Goal: Contribute content: Contribute content

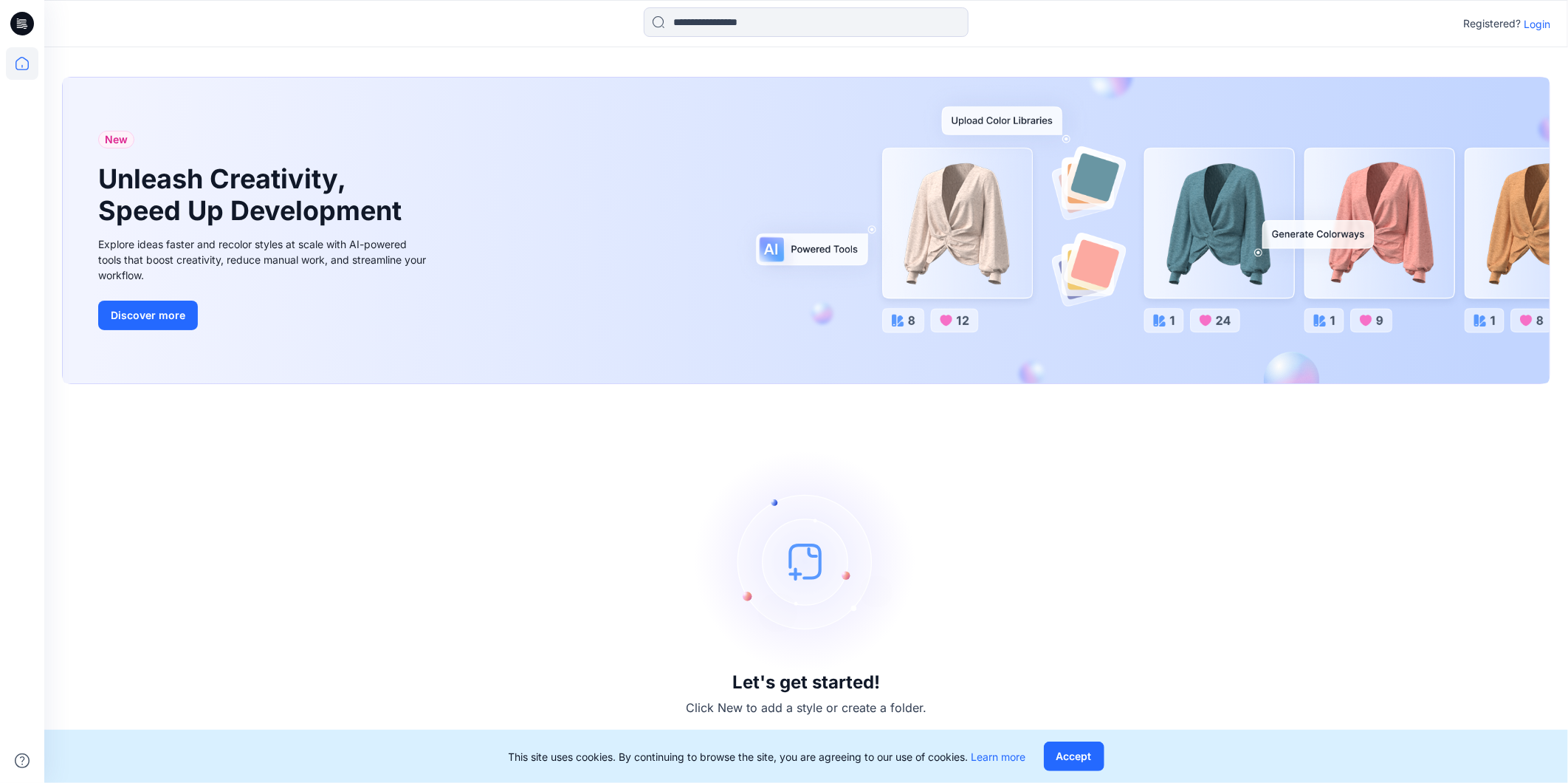
click at [1539, 26] on p "Login" at bounding box center [1537, 24] width 27 height 16
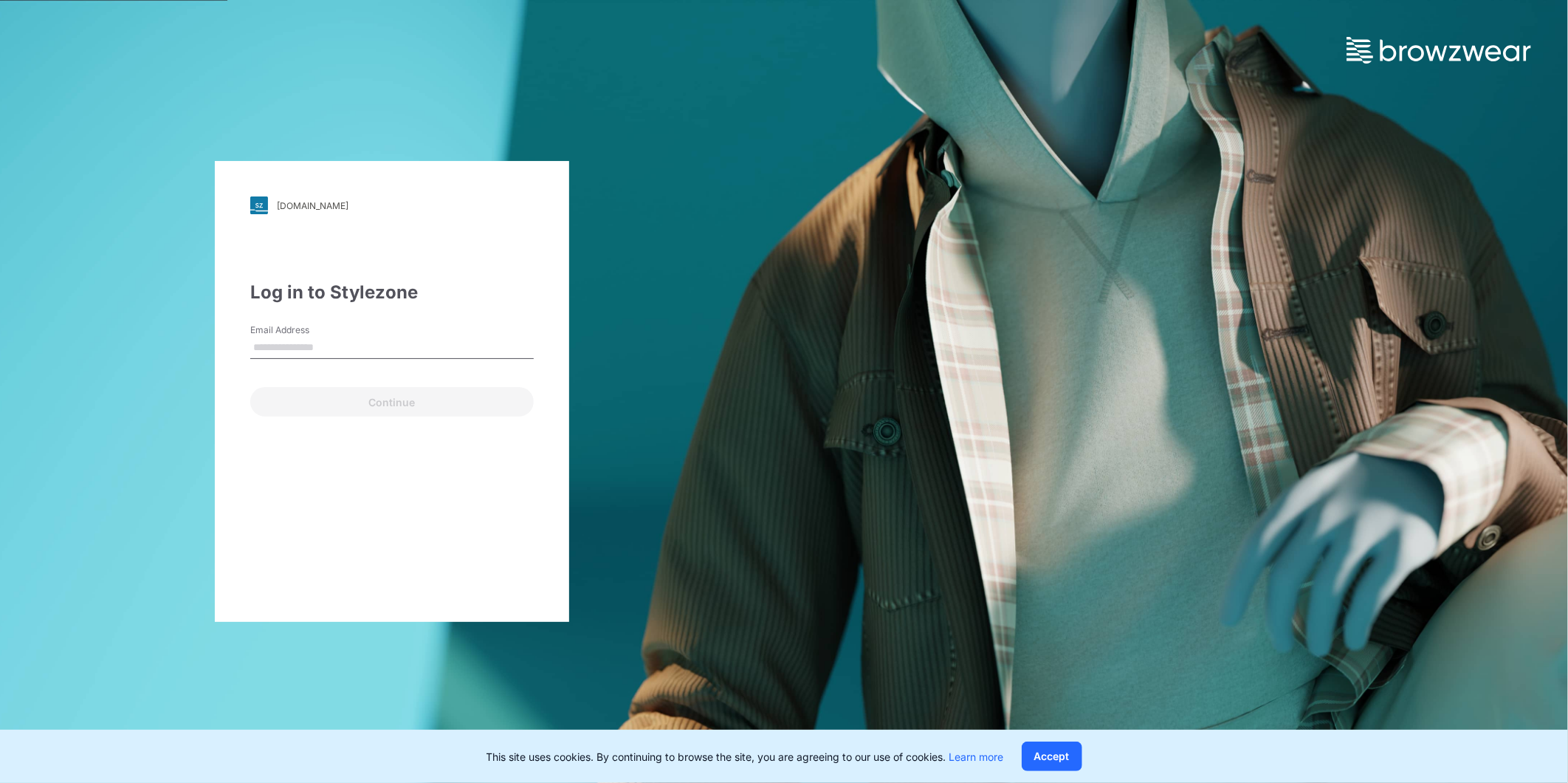
click at [342, 353] on input "Email Address" at bounding box center [392, 348] width 283 height 23
type input "**********"
click at [335, 395] on button "Continue" at bounding box center [392, 401] width 283 height 29
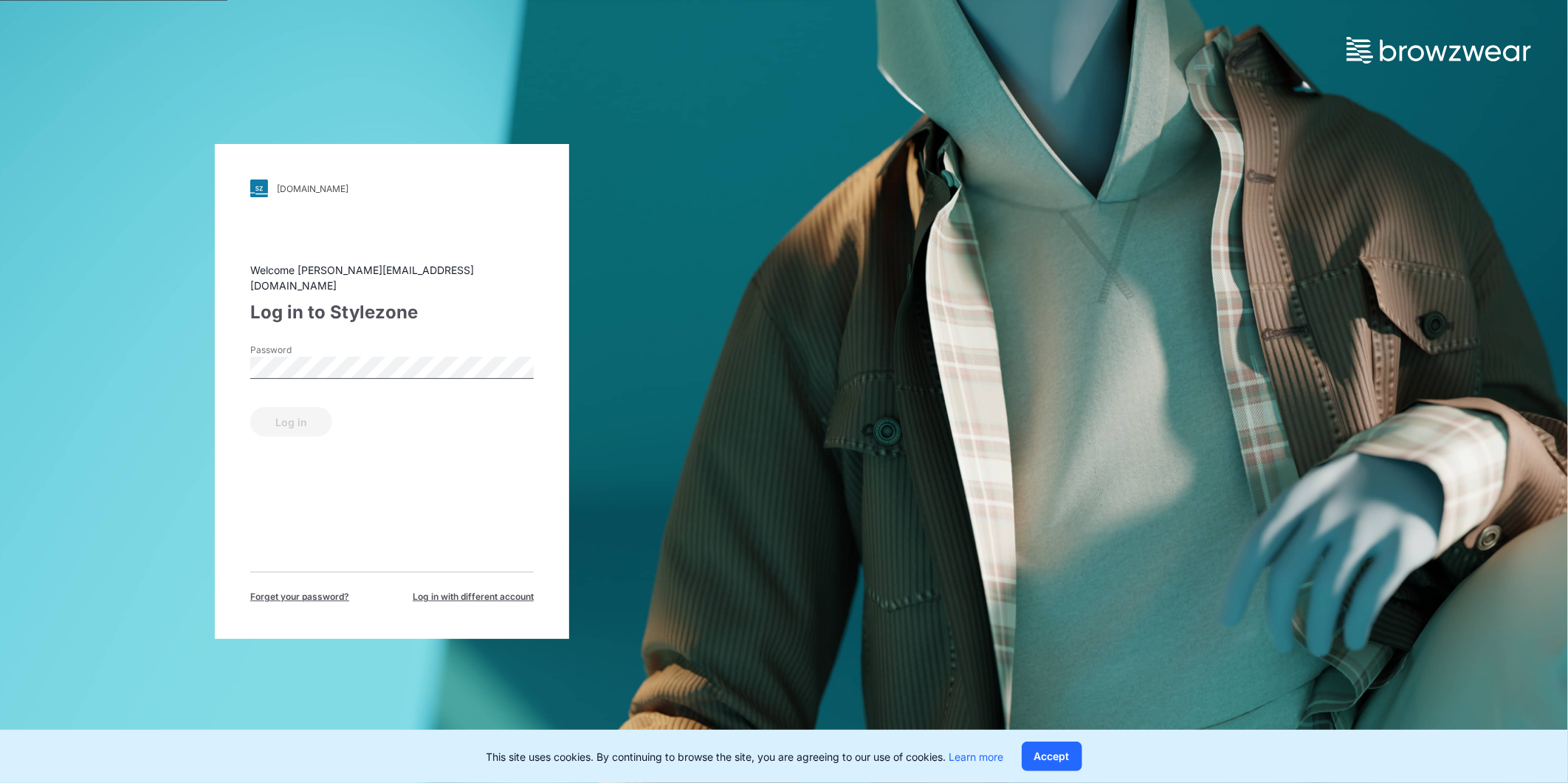
click at [332, 348] on label "Password" at bounding box center [302, 349] width 103 height 13
click at [310, 418] on button "Log in" at bounding box center [291, 421] width 82 height 29
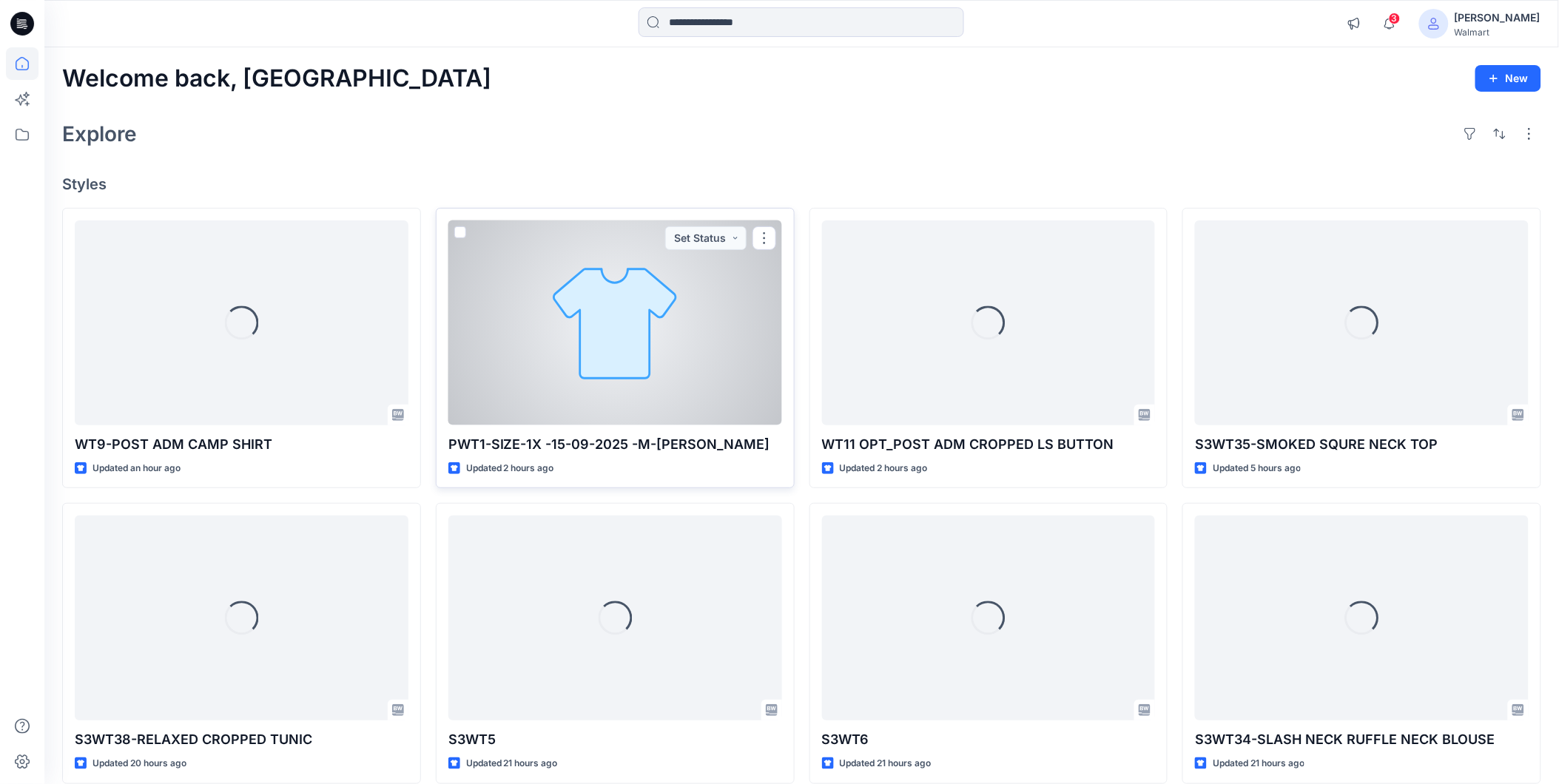
click at [543, 344] on div at bounding box center [615, 323] width 334 height 205
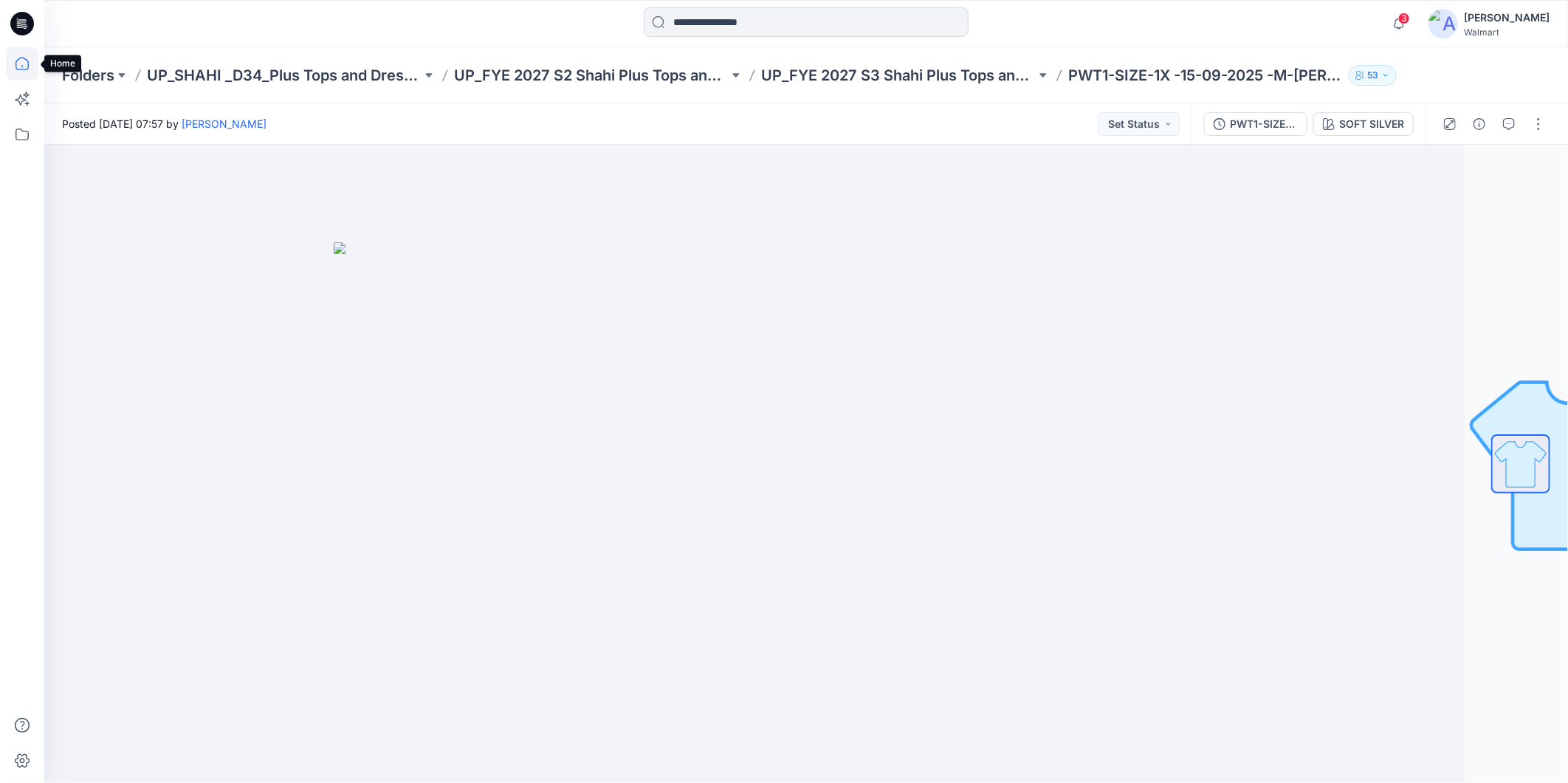
click at [23, 65] on icon at bounding box center [22, 63] width 32 height 32
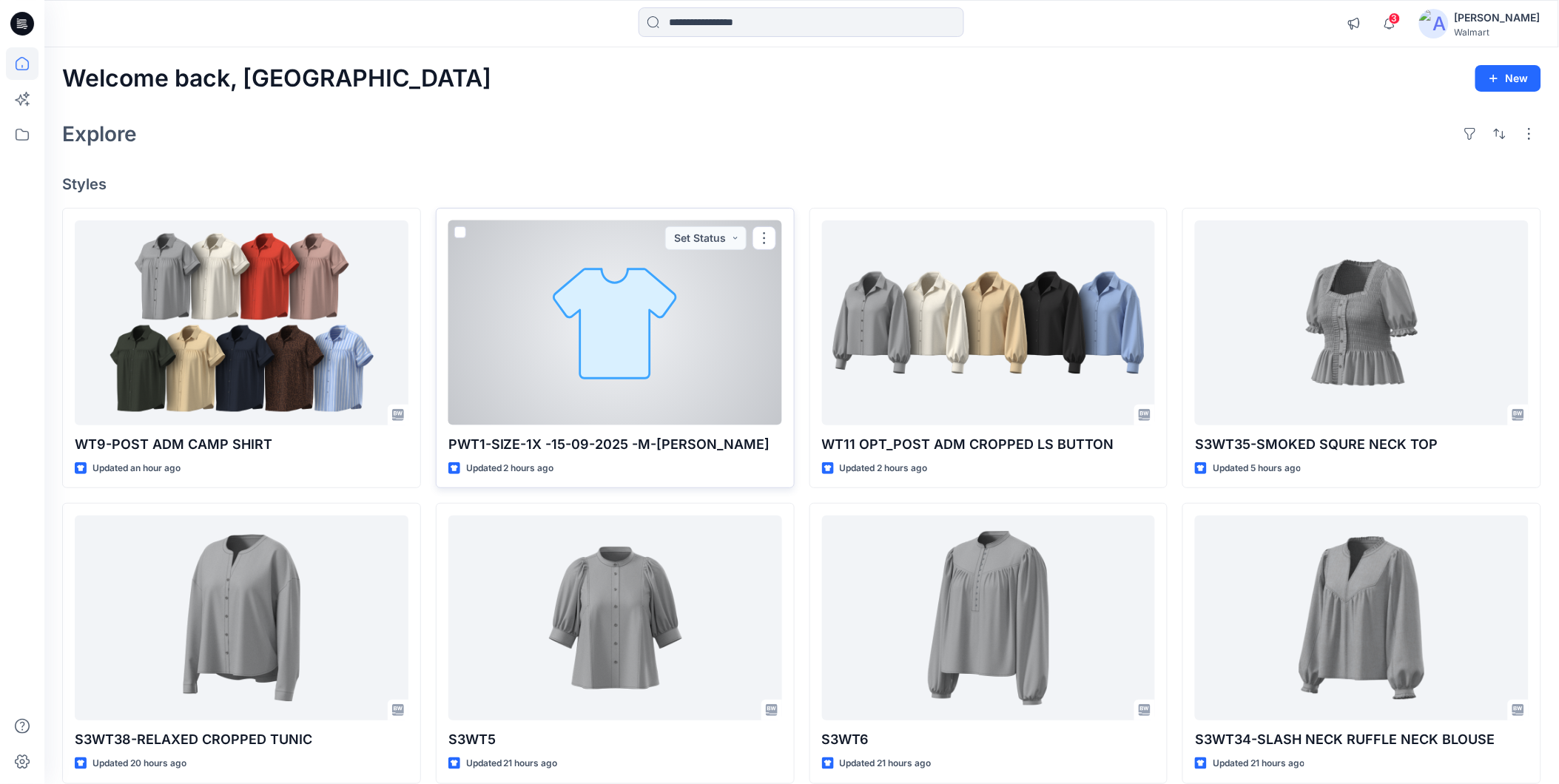
click at [529, 370] on div at bounding box center [615, 323] width 334 height 205
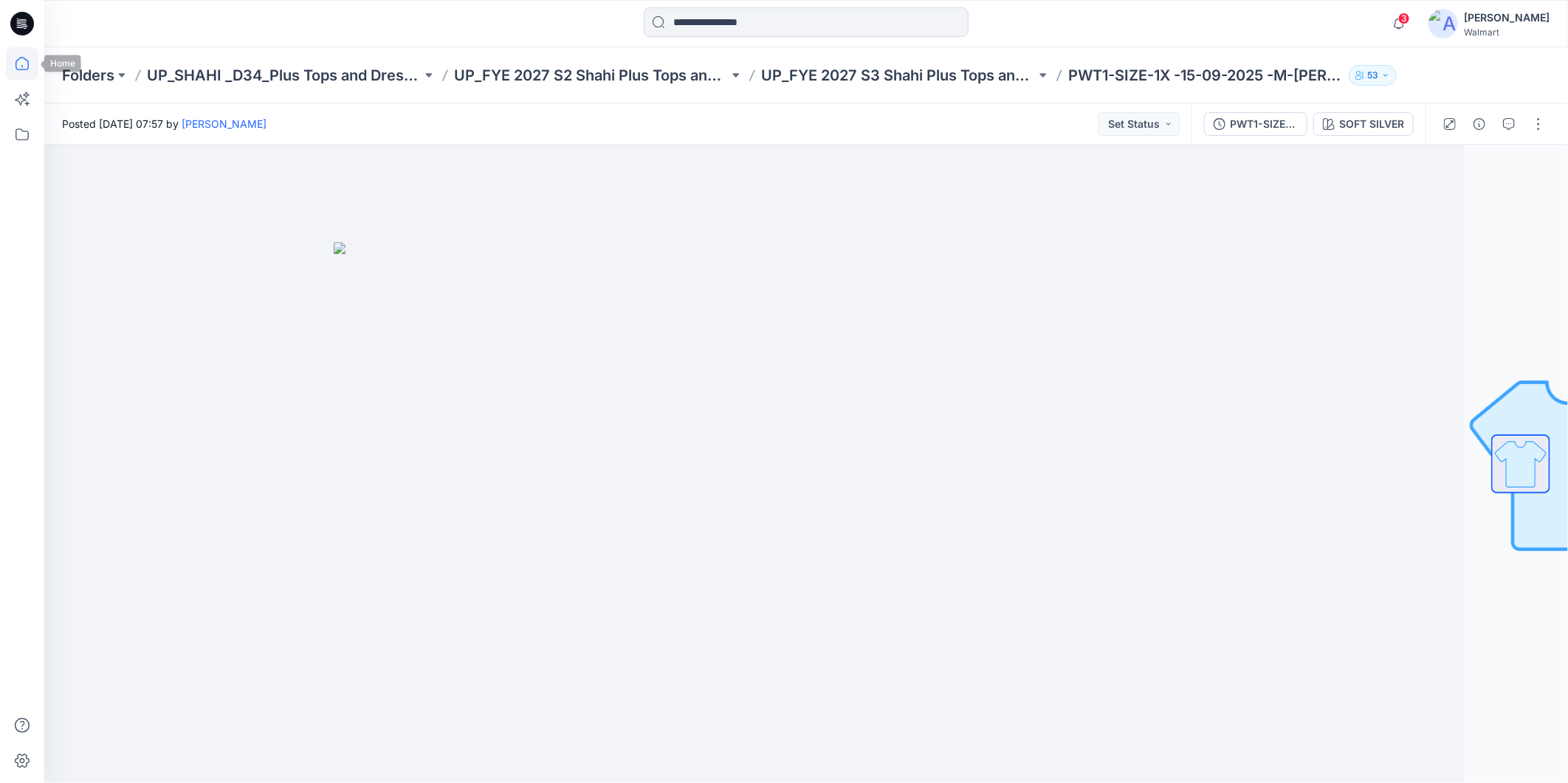
click at [17, 62] on icon at bounding box center [22, 63] width 32 height 32
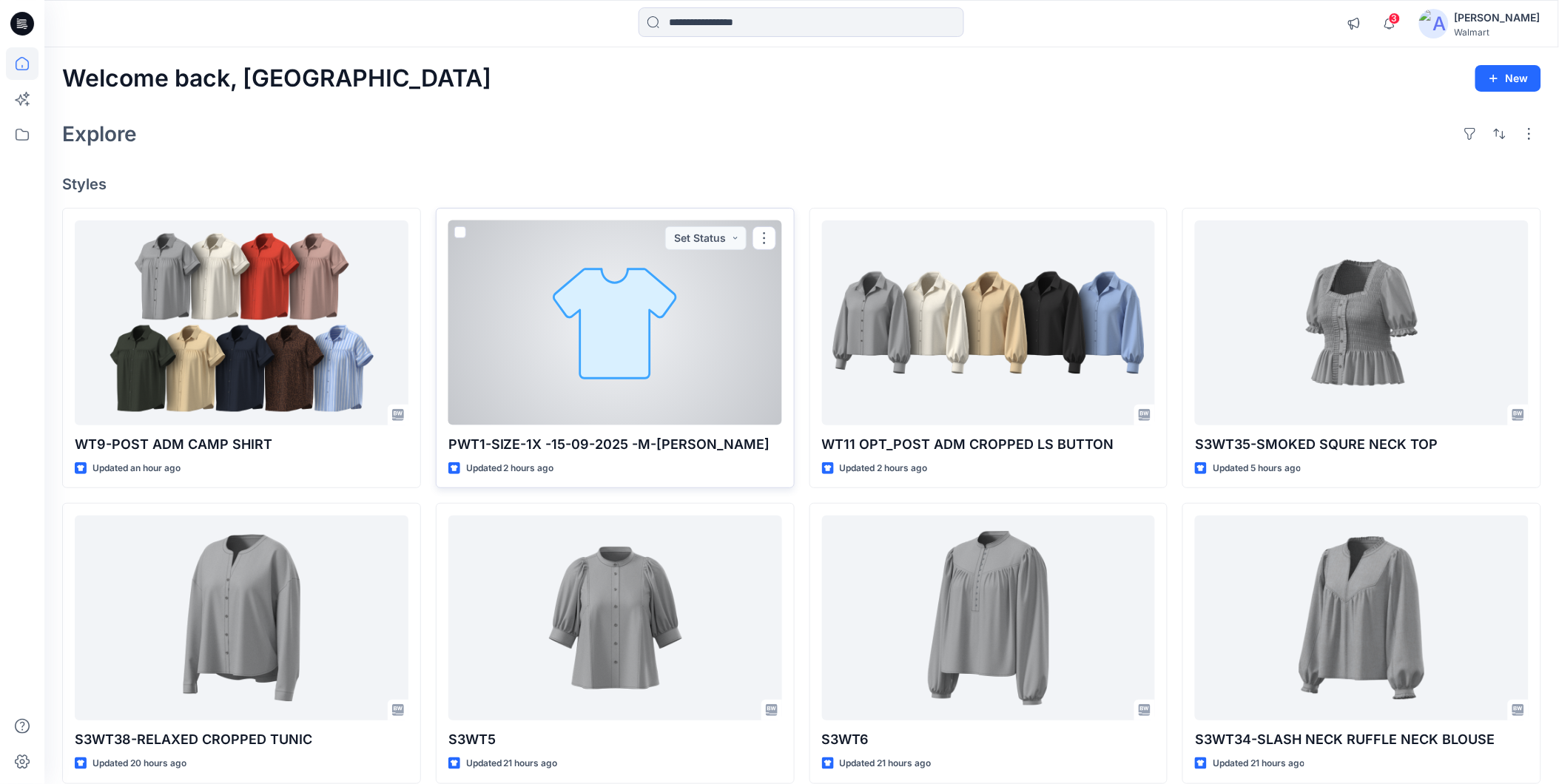
click at [514, 327] on div at bounding box center [615, 323] width 334 height 205
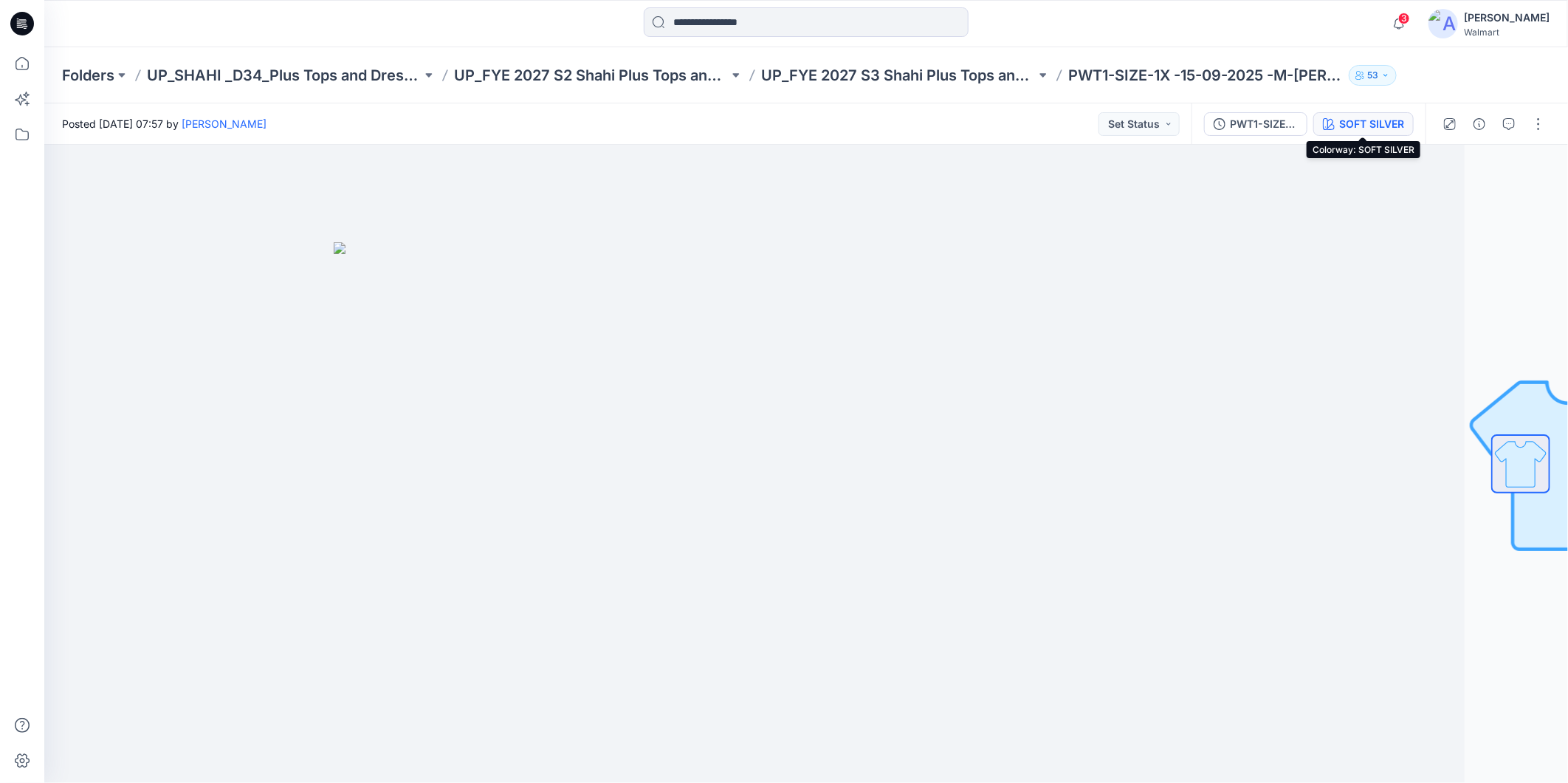
click at [1360, 124] on div "SOFT SILVER" at bounding box center [1371, 124] width 65 height 16
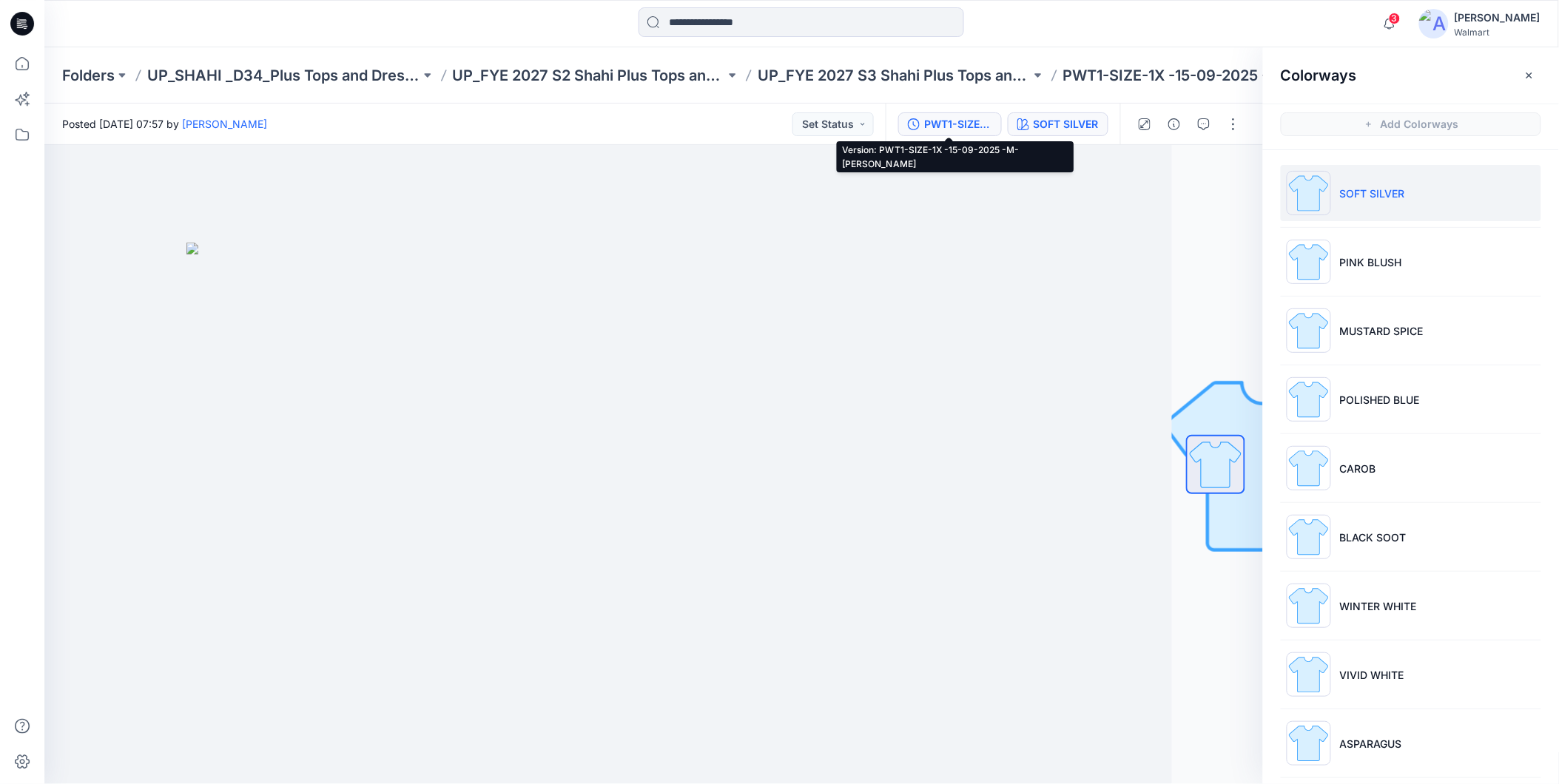
drag, startPoint x: 961, startPoint y: 122, endPoint x: 1073, endPoint y: 122, distance: 112.0
click at [962, 122] on div "PWT1-SIZE-1X -15-09-2025 -M-[PERSON_NAME]" at bounding box center [958, 124] width 68 height 16
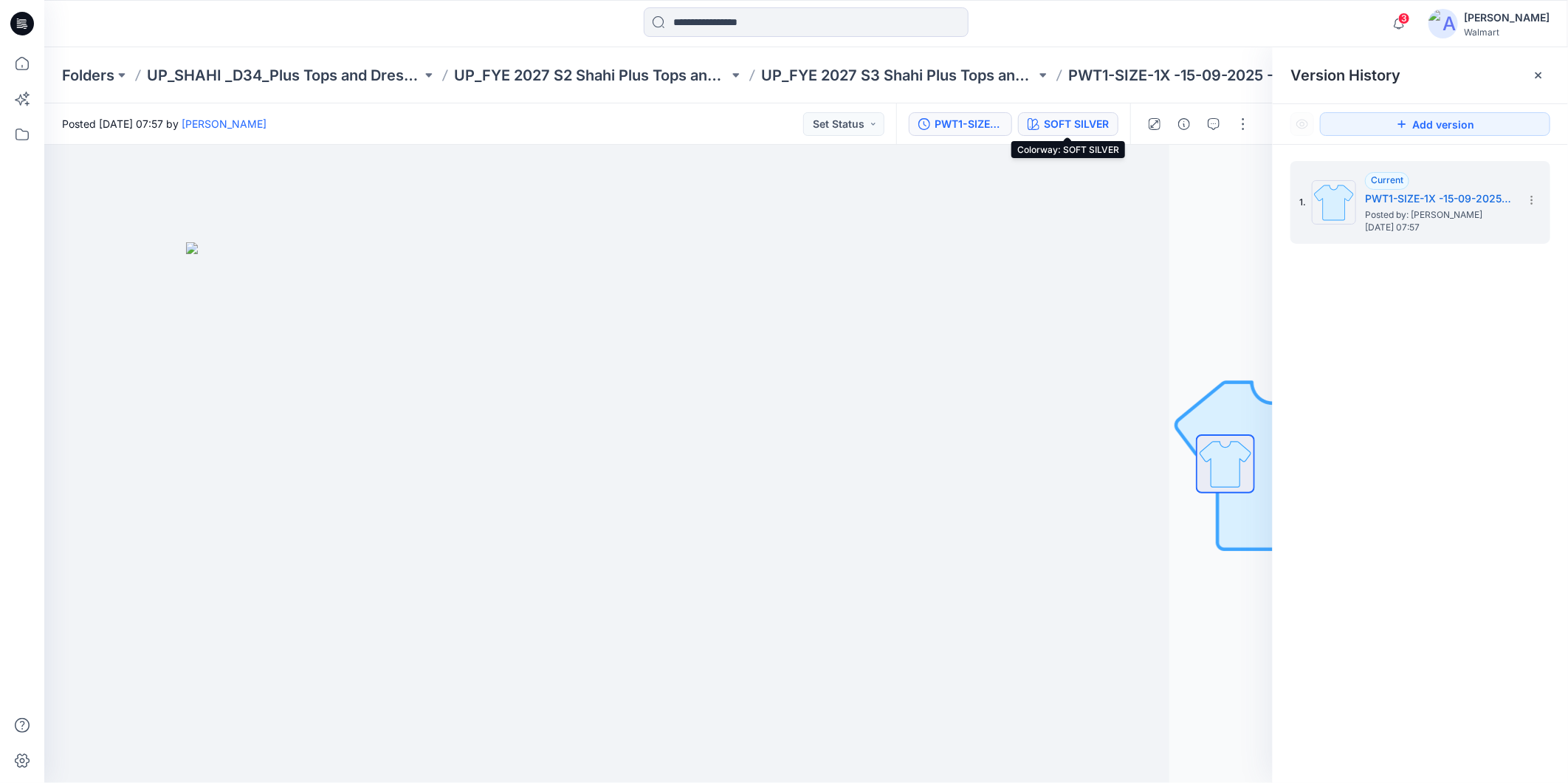
click at [1073, 122] on div "SOFT SILVER" at bounding box center [1077, 124] width 65 height 16
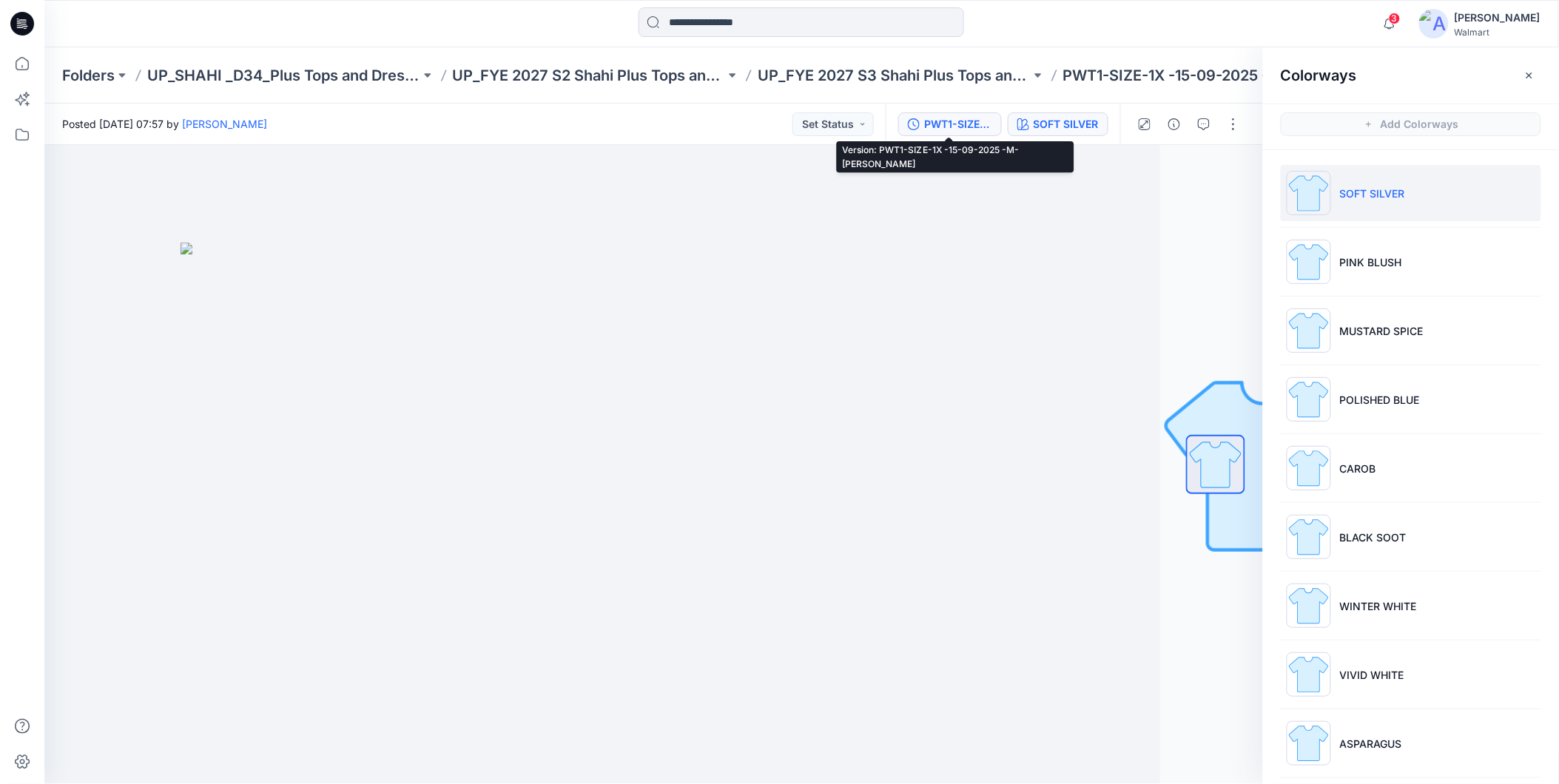
click at [972, 123] on div "PWT1-SIZE-1X -15-09-2025 -M-[PERSON_NAME]" at bounding box center [958, 124] width 68 height 16
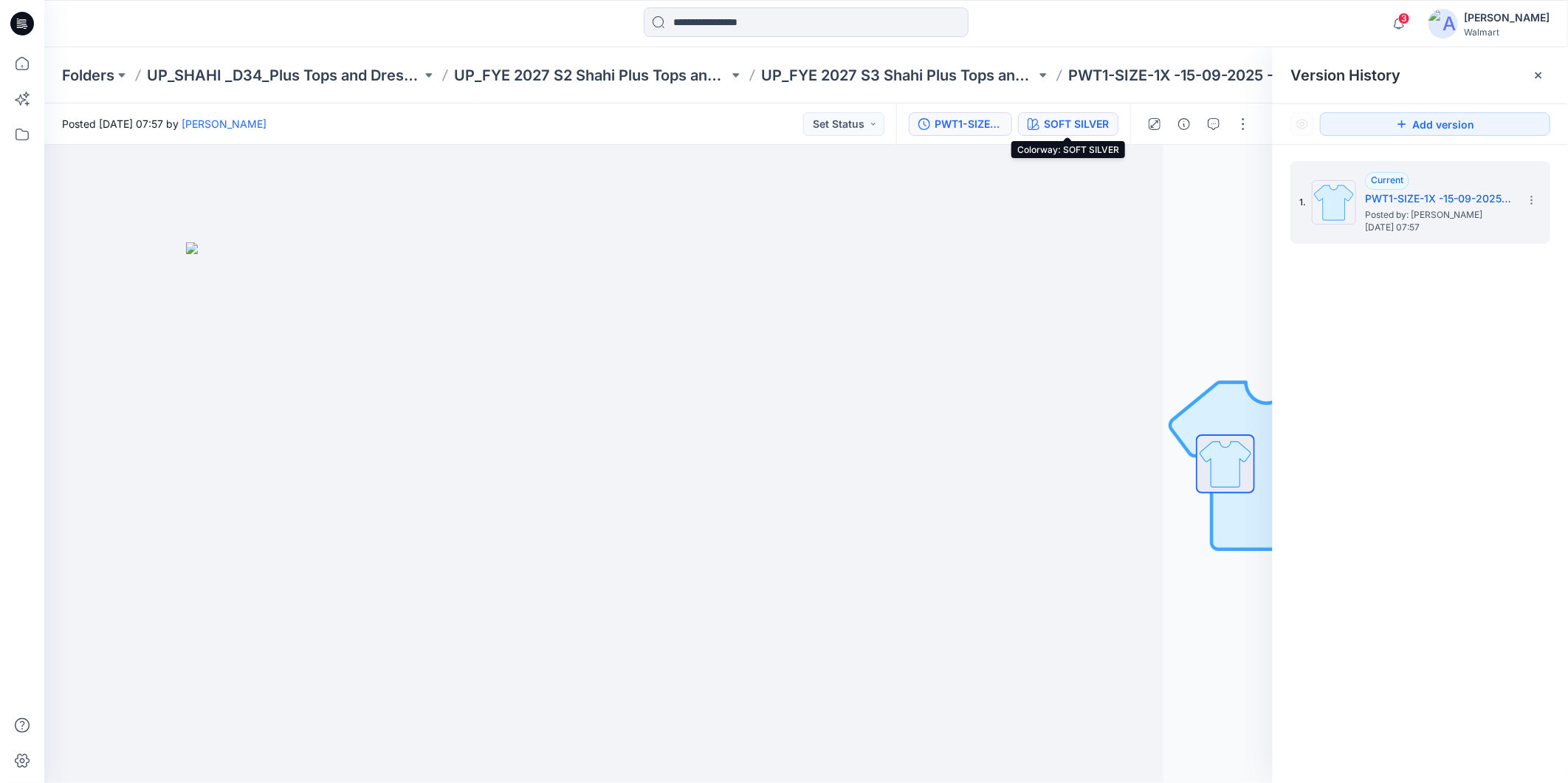
click at [1036, 121] on icon "button" at bounding box center [1034, 124] width 12 height 12
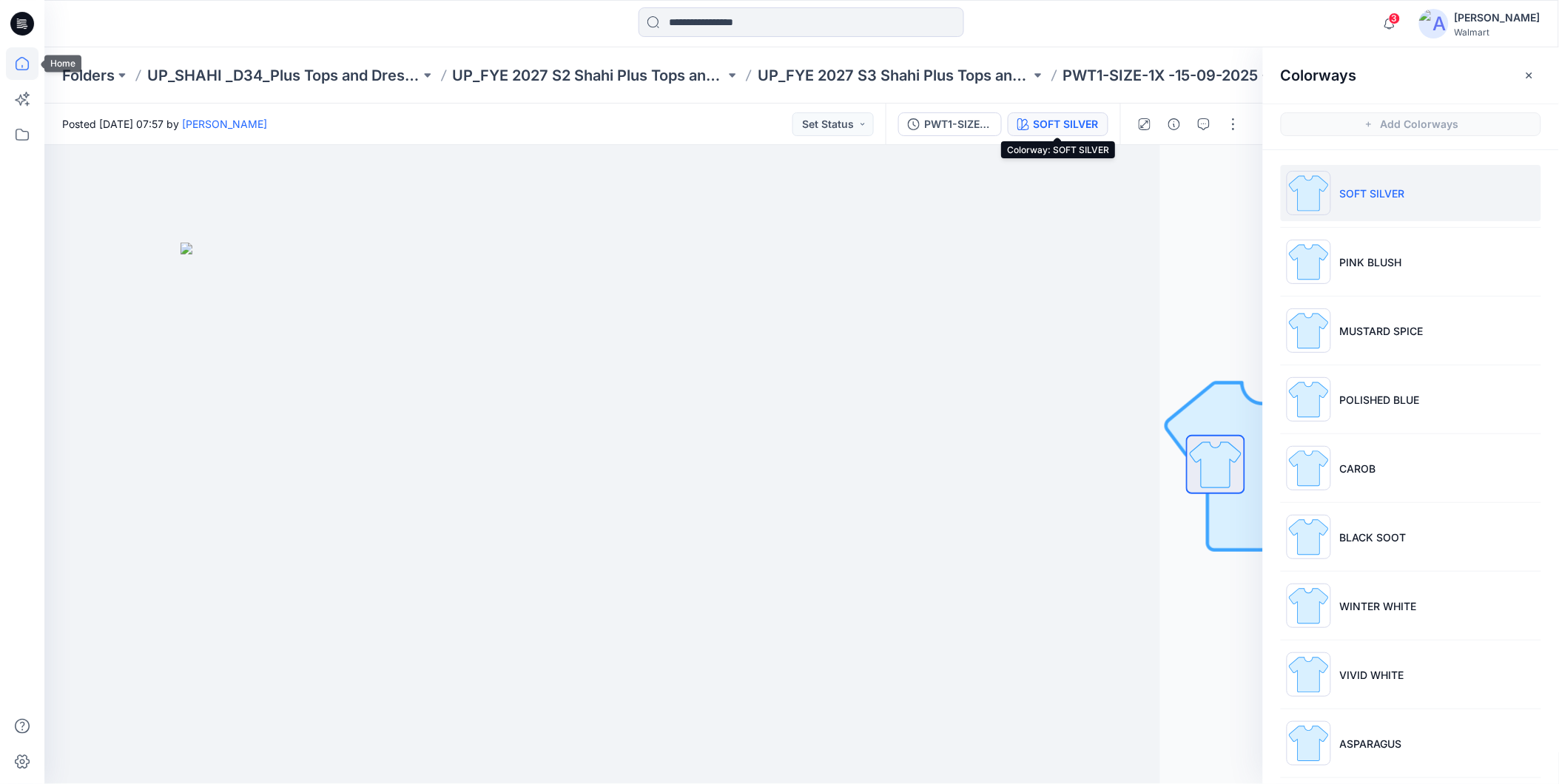
click at [28, 62] on icon at bounding box center [22, 63] width 13 height 13
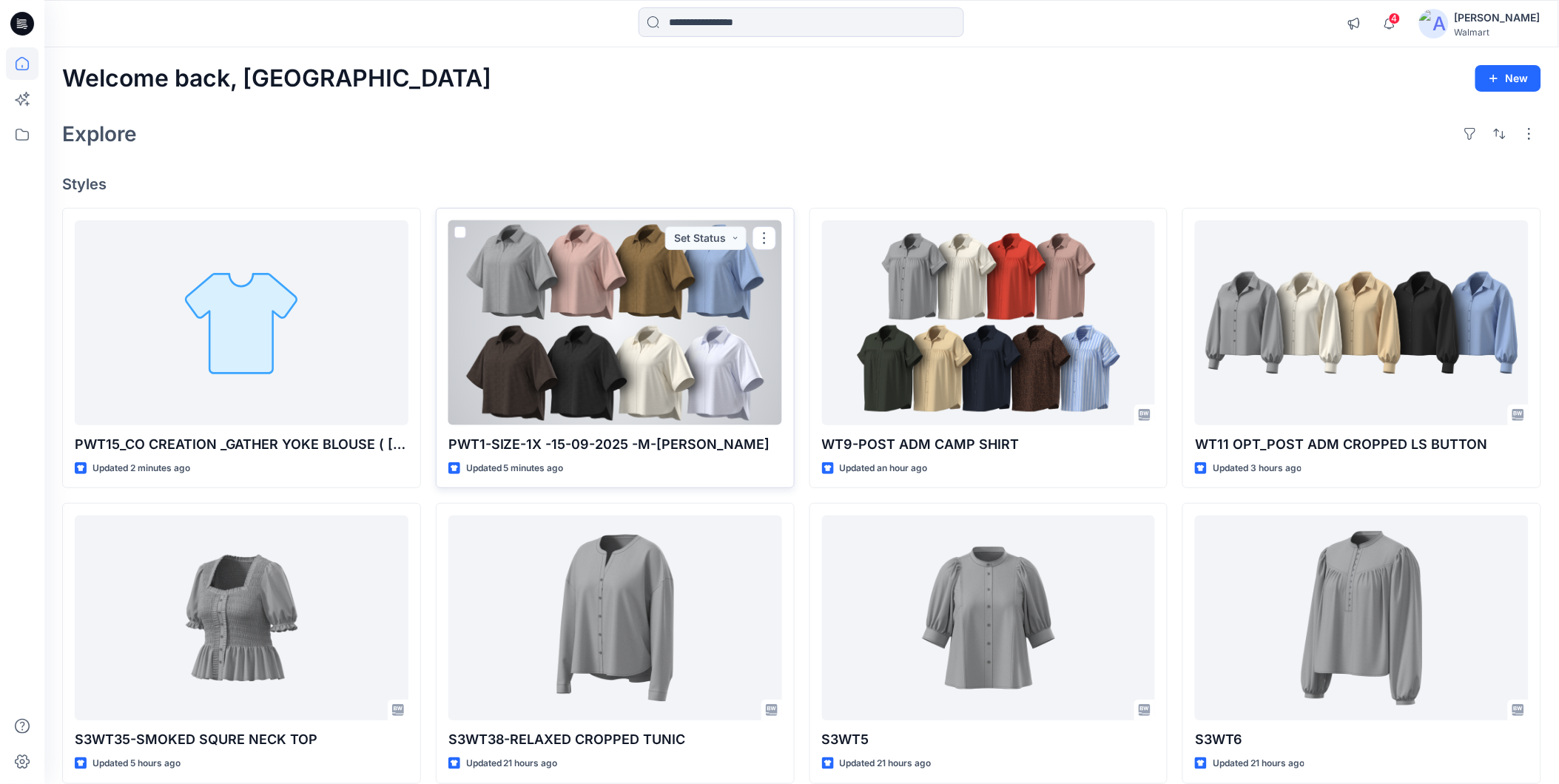
click at [611, 311] on div at bounding box center [615, 323] width 334 height 205
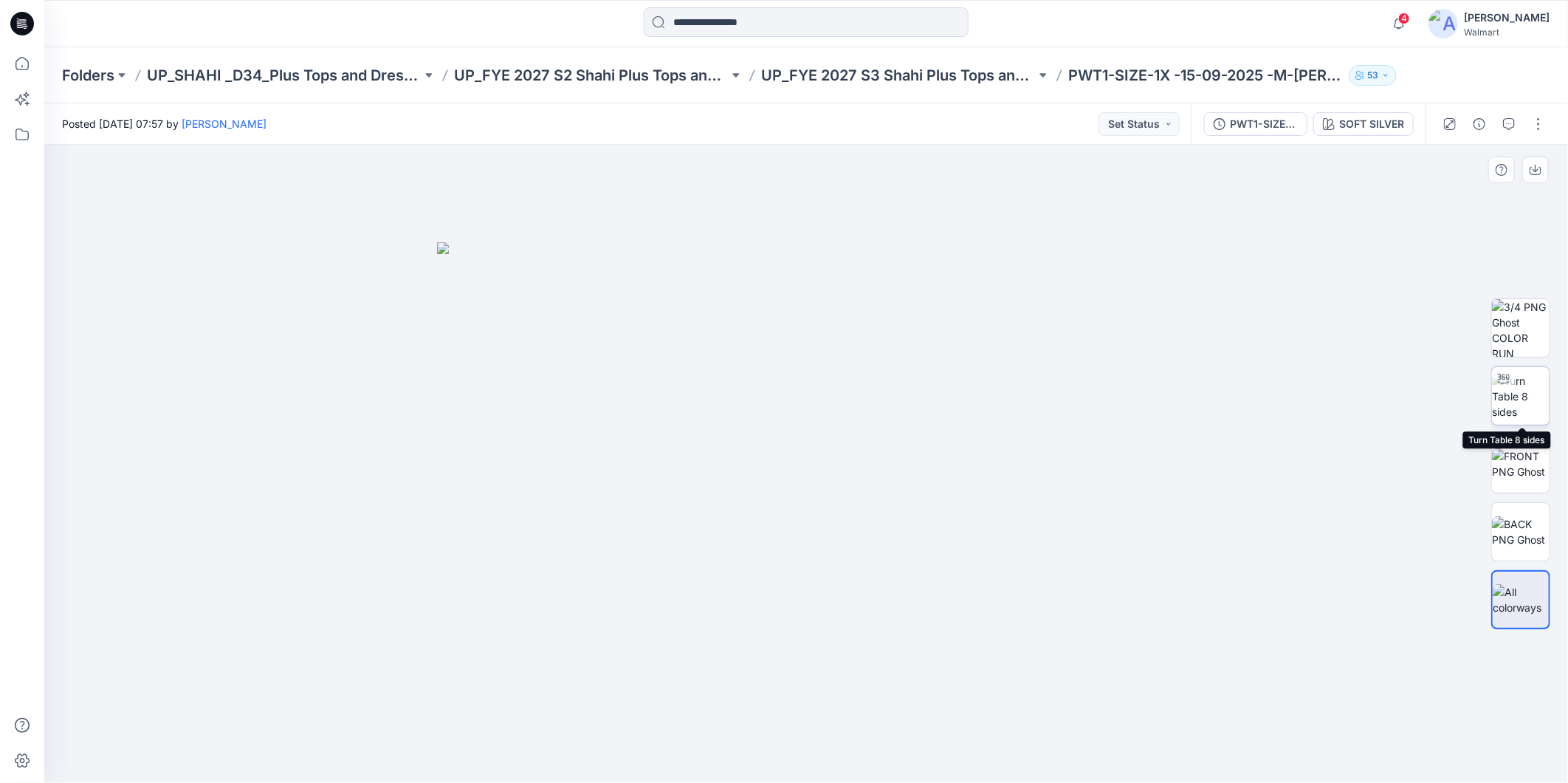
click at [1521, 407] on img at bounding box center [1521, 396] width 57 height 47
drag, startPoint x: 983, startPoint y: 750, endPoint x: 1069, endPoint y: 680, distance: 110.9
click at [988, 734] on icon at bounding box center [808, 739] width 446 height 55
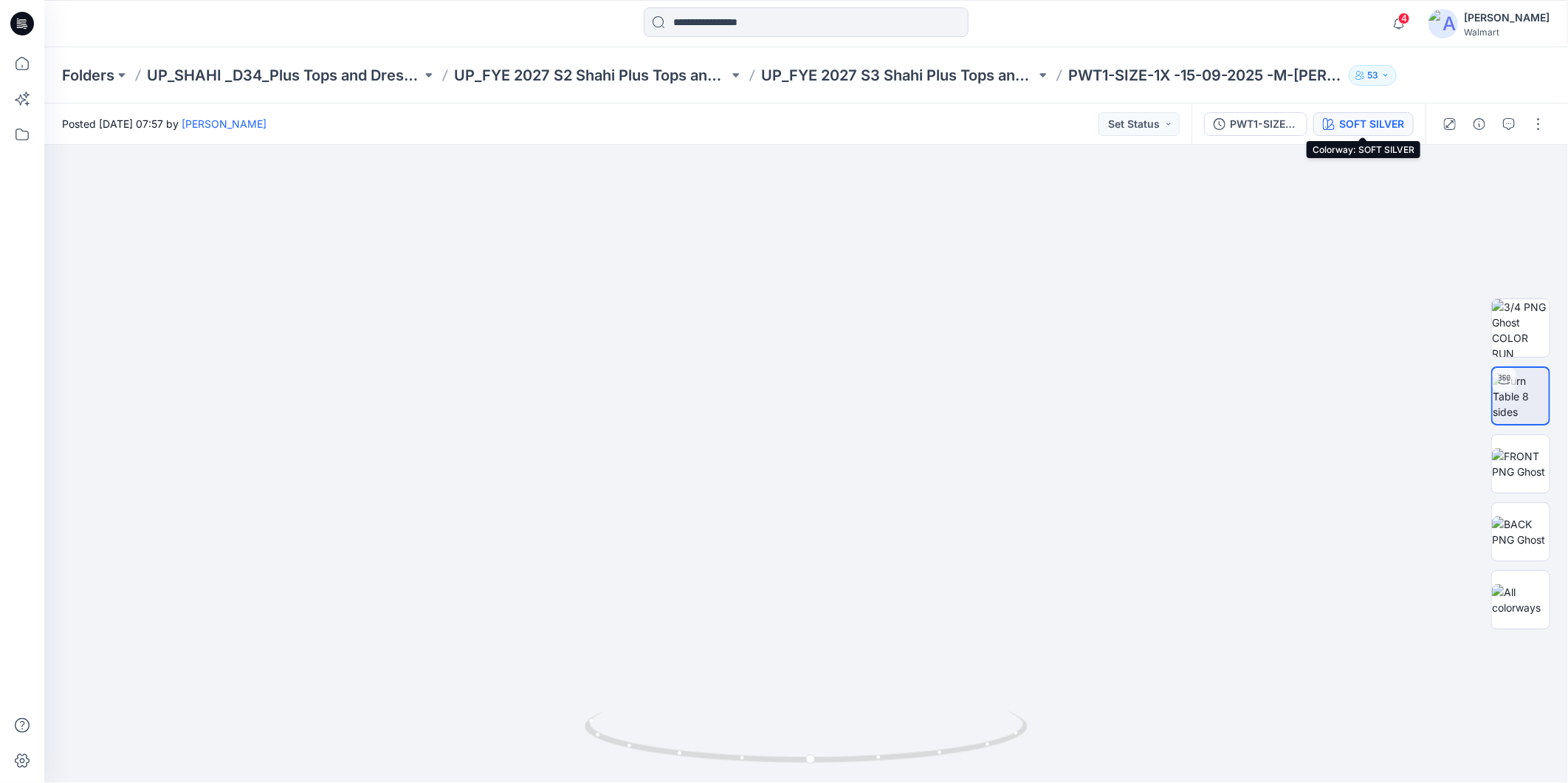
click at [1355, 122] on div "SOFT SILVER" at bounding box center [1371, 124] width 65 height 16
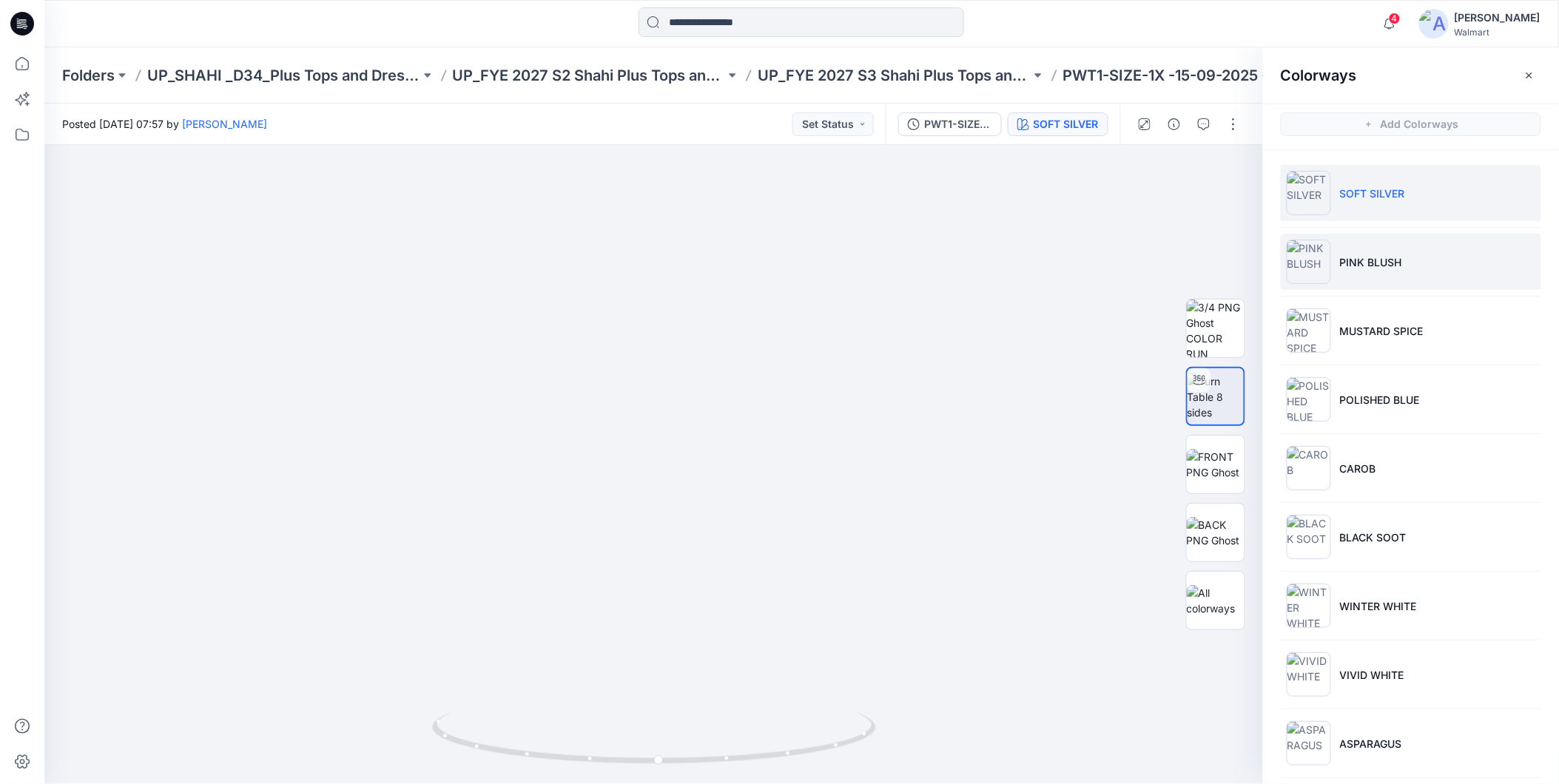
click at [1374, 270] on li "PINK BLUSH" at bounding box center [1411, 261] width 261 height 56
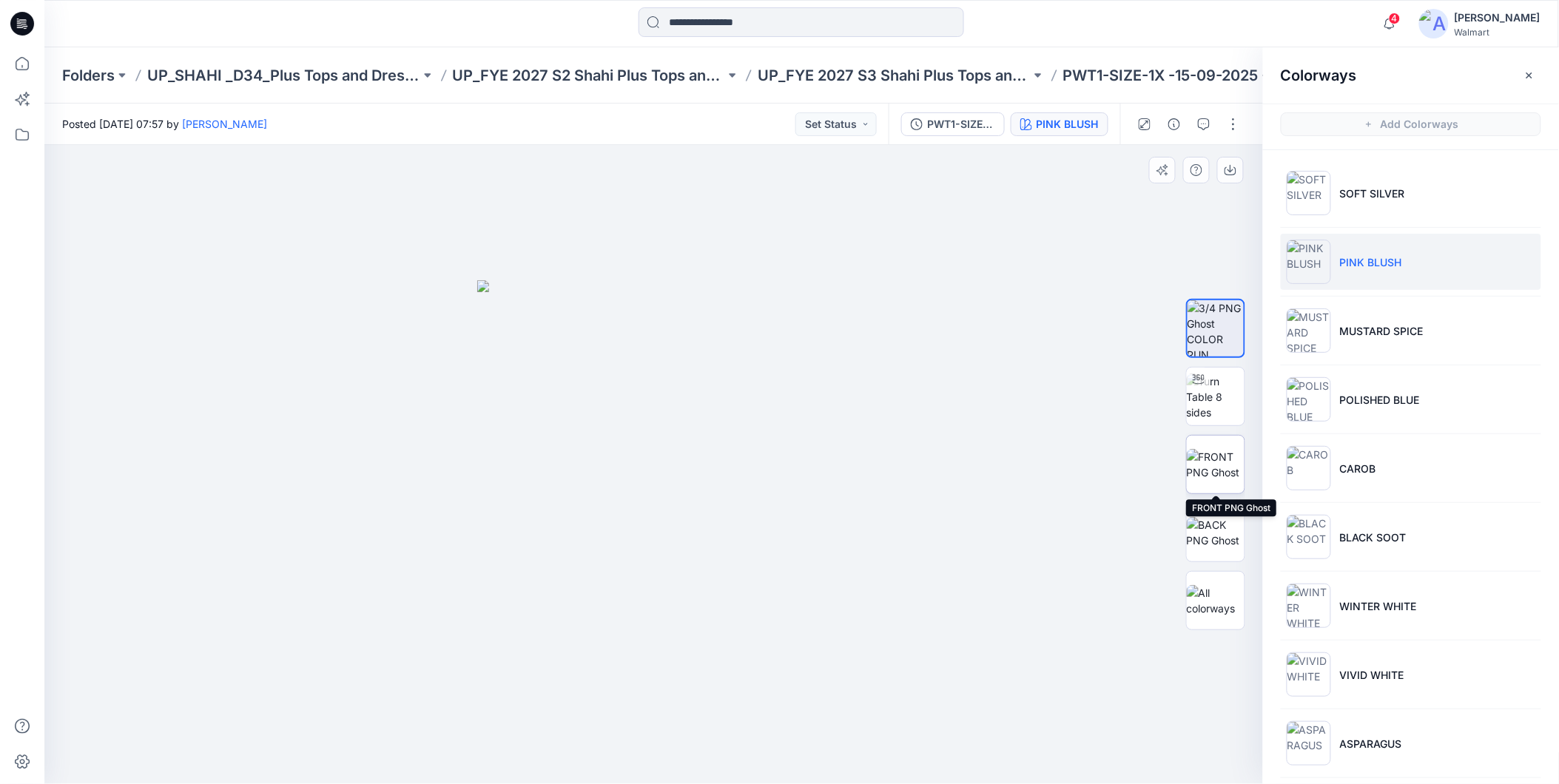
click at [1216, 460] on img at bounding box center [1215, 464] width 57 height 31
click at [1213, 412] on img at bounding box center [1215, 397] width 57 height 47
drag, startPoint x: 778, startPoint y: 756, endPoint x: 1244, endPoint y: 725, distance: 467.0
click at [1244, 725] on div at bounding box center [653, 464] width 1219 height 639
click at [28, 63] on icon at bounding box center [22, 63] width 13 height 13
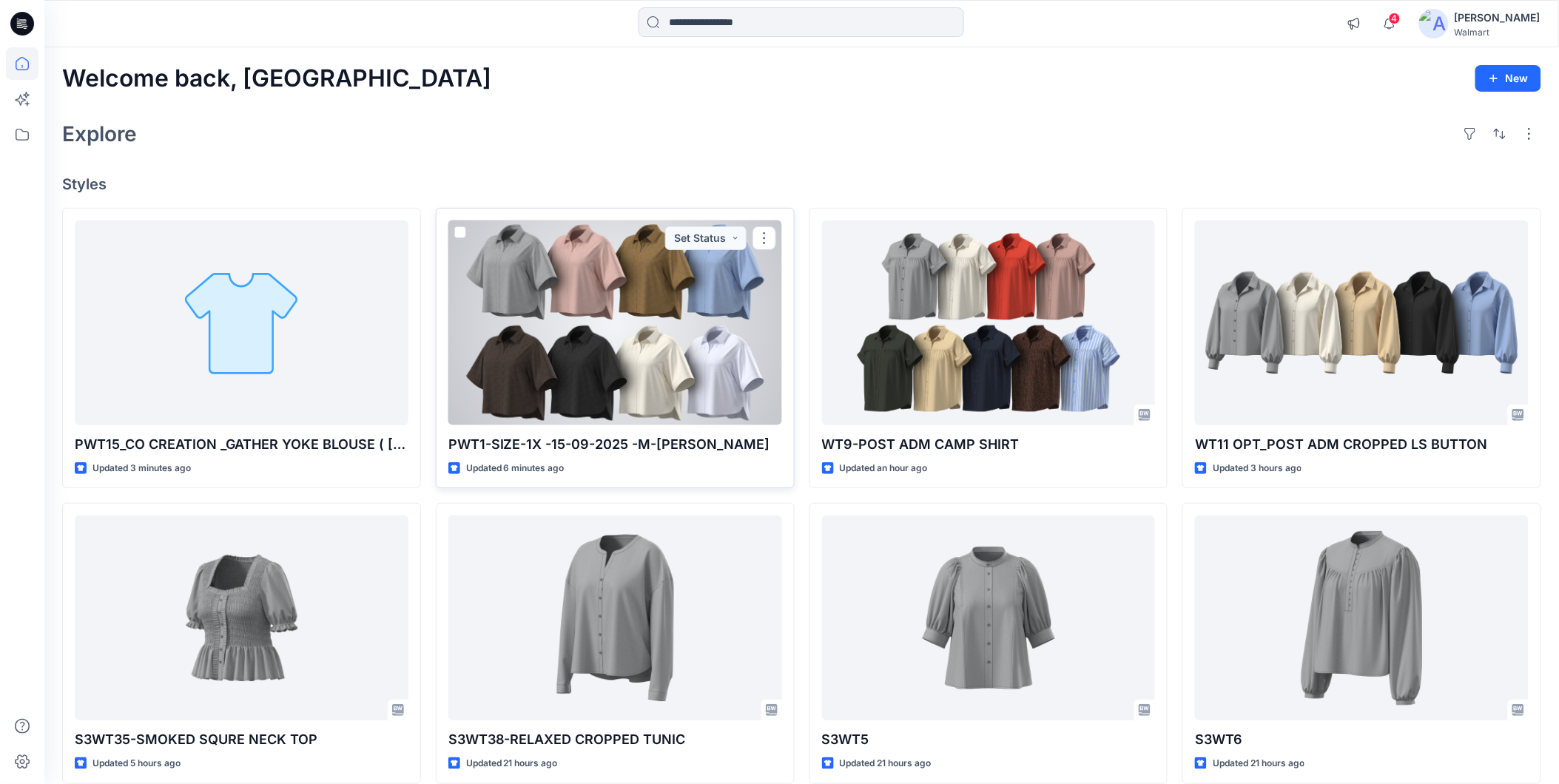
click at [642, 342] on div at bounding box center [615, 323] width 334 height 205
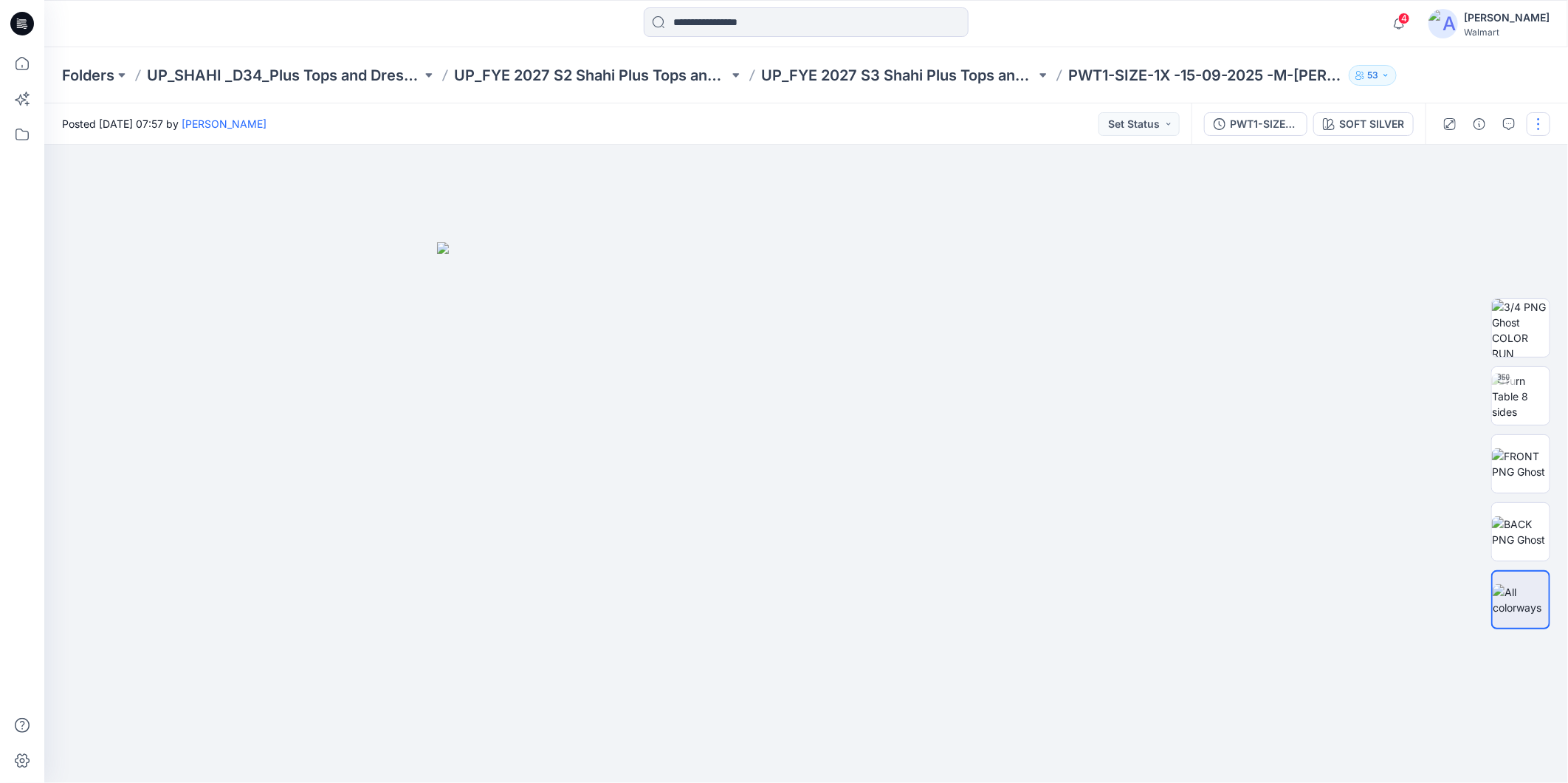
click at [1542, 123] on button "button" at bounding box center [1539, 123] width 23 height 23
click at [1435, 195] on p "Edit" at bounding box center [1444, 199] width 18 height 16
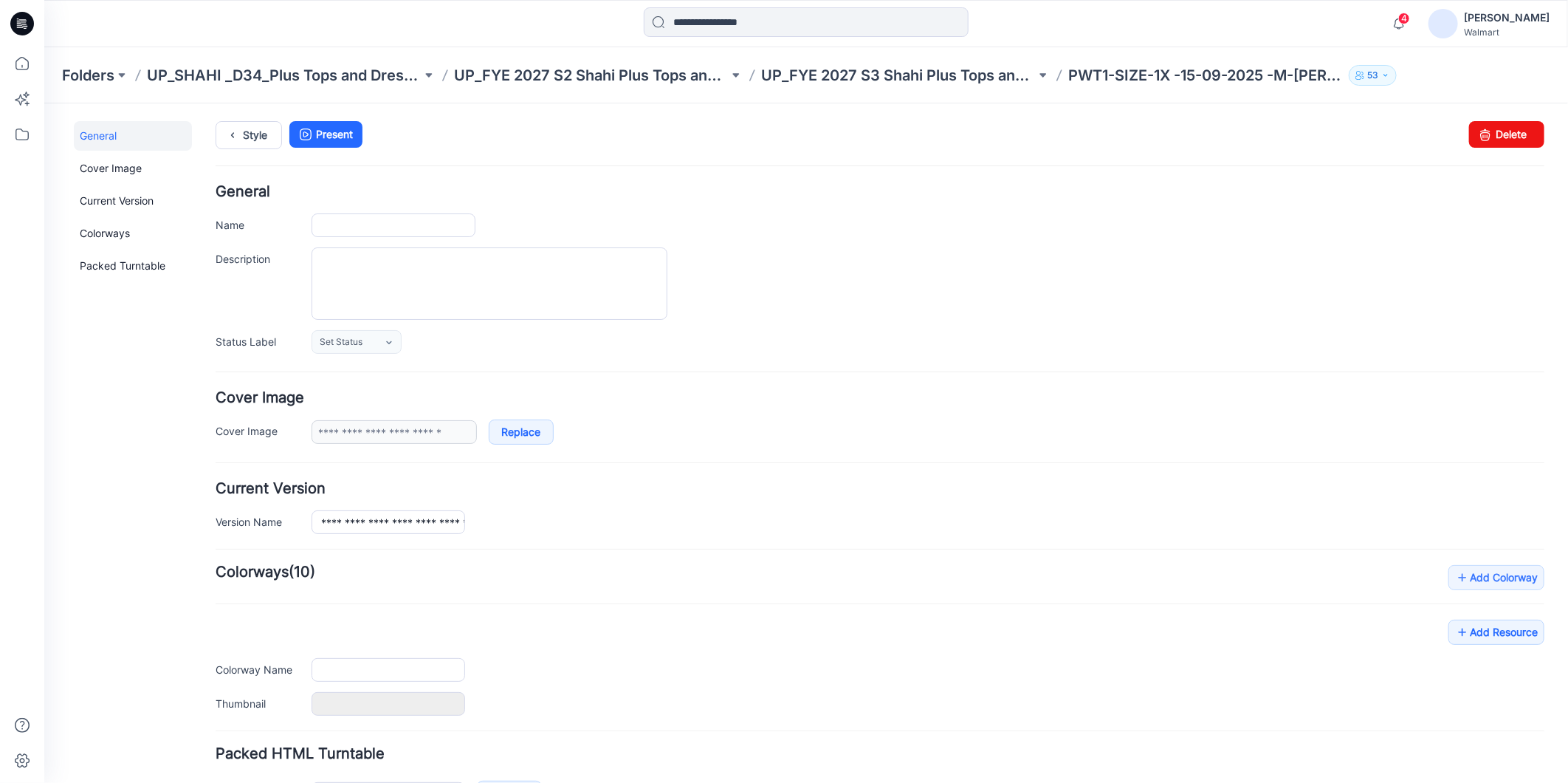
type input "**********"
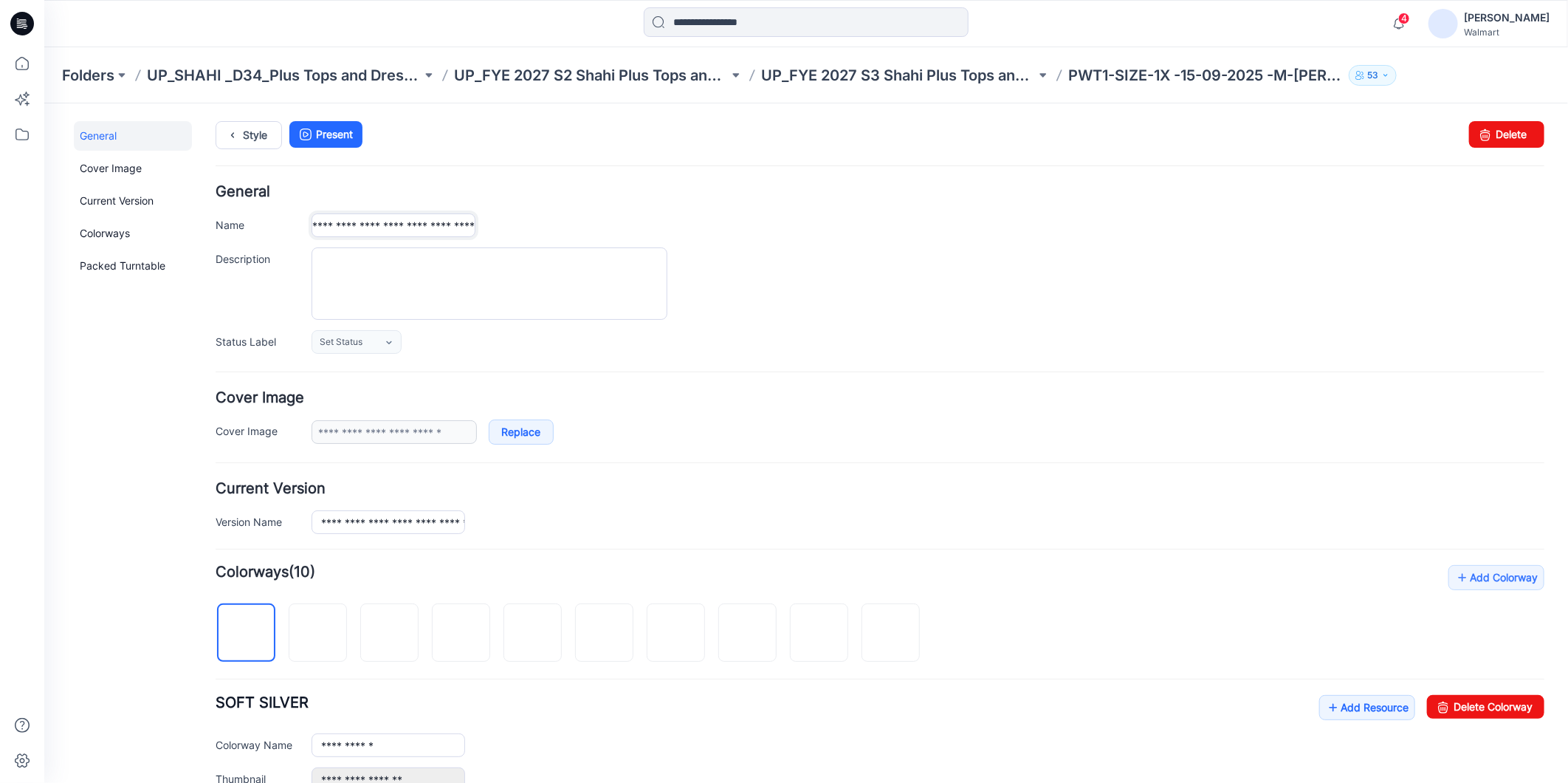
scroll to position [0, 49]
drag, startPoint x: 348, startPoint y: 225, endPoint x: 498, endPoint y: 247, distance: 151.6
click at [498, 247] on div "**********" at bounding box center [879, 268] width 1329 height 169
type input "****"
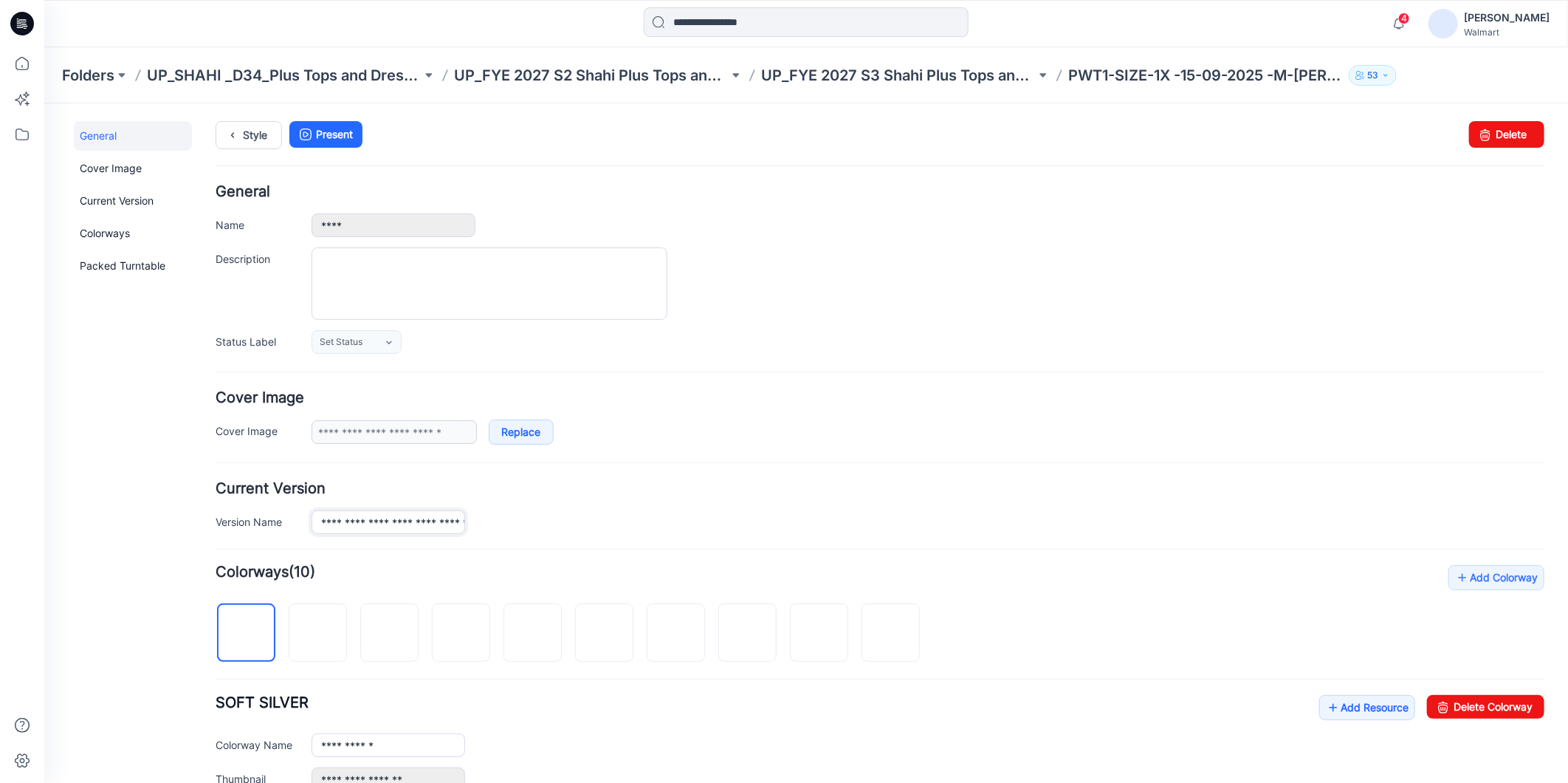
scroll to position [0, 60]
drag, startPoint x: 349, startPoint y: 525, endPoint x: 598, endPoint y: 525, distance: 249.0
click at [598, 525] on div "**********" at bounding box center [927, 521] width 1233 height 23
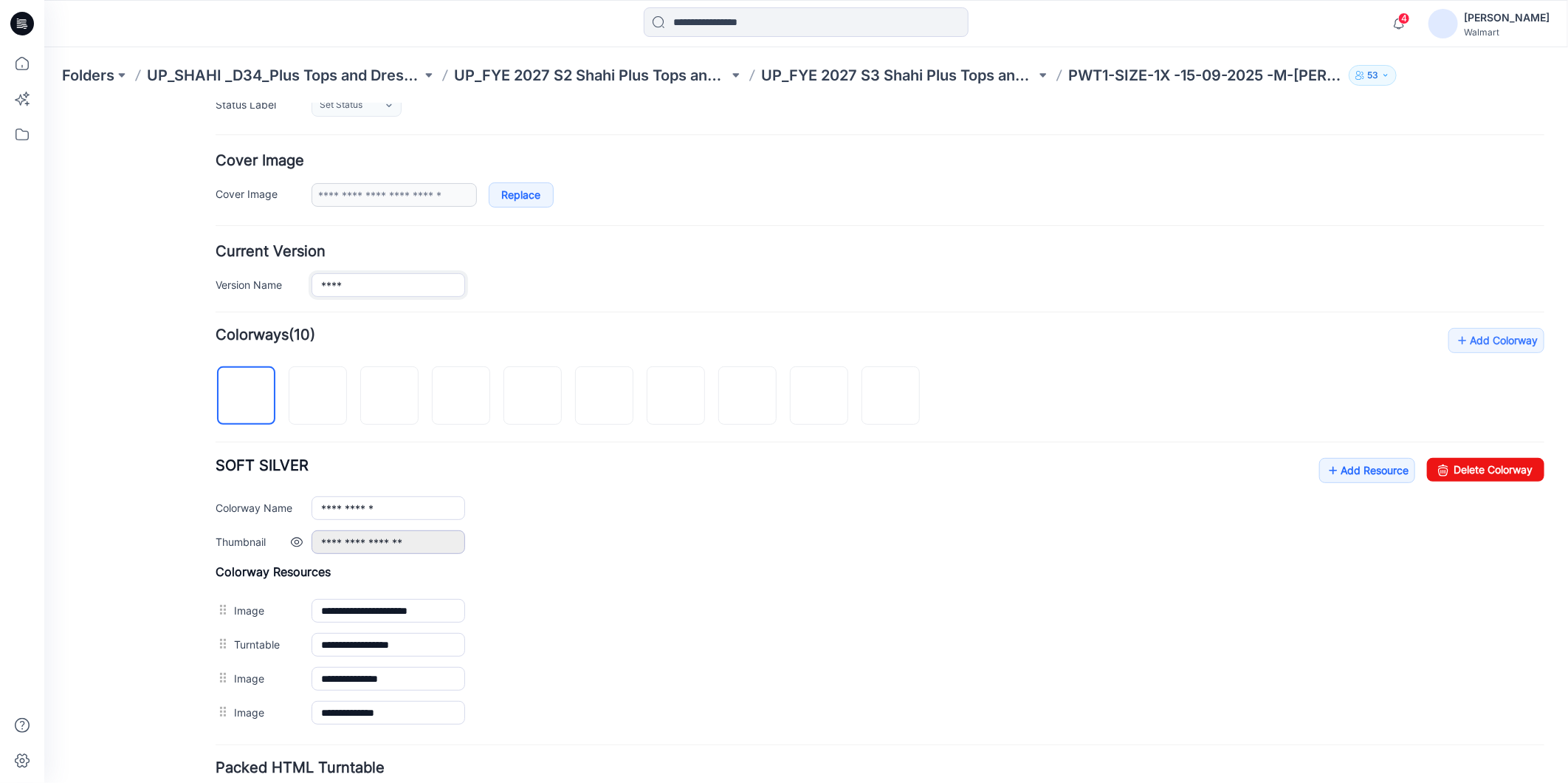
scroll to position [246, 0]
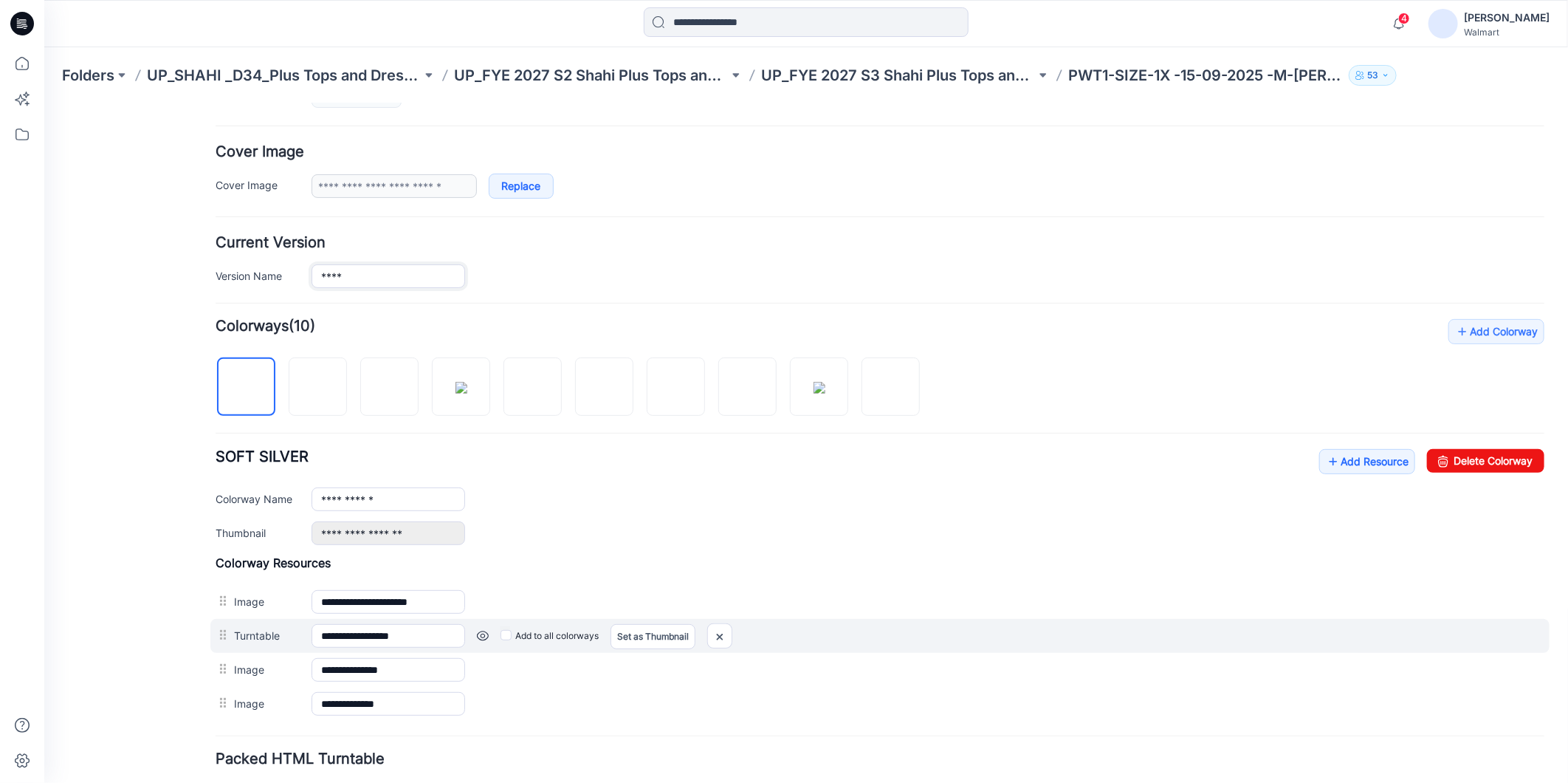
type input "****"
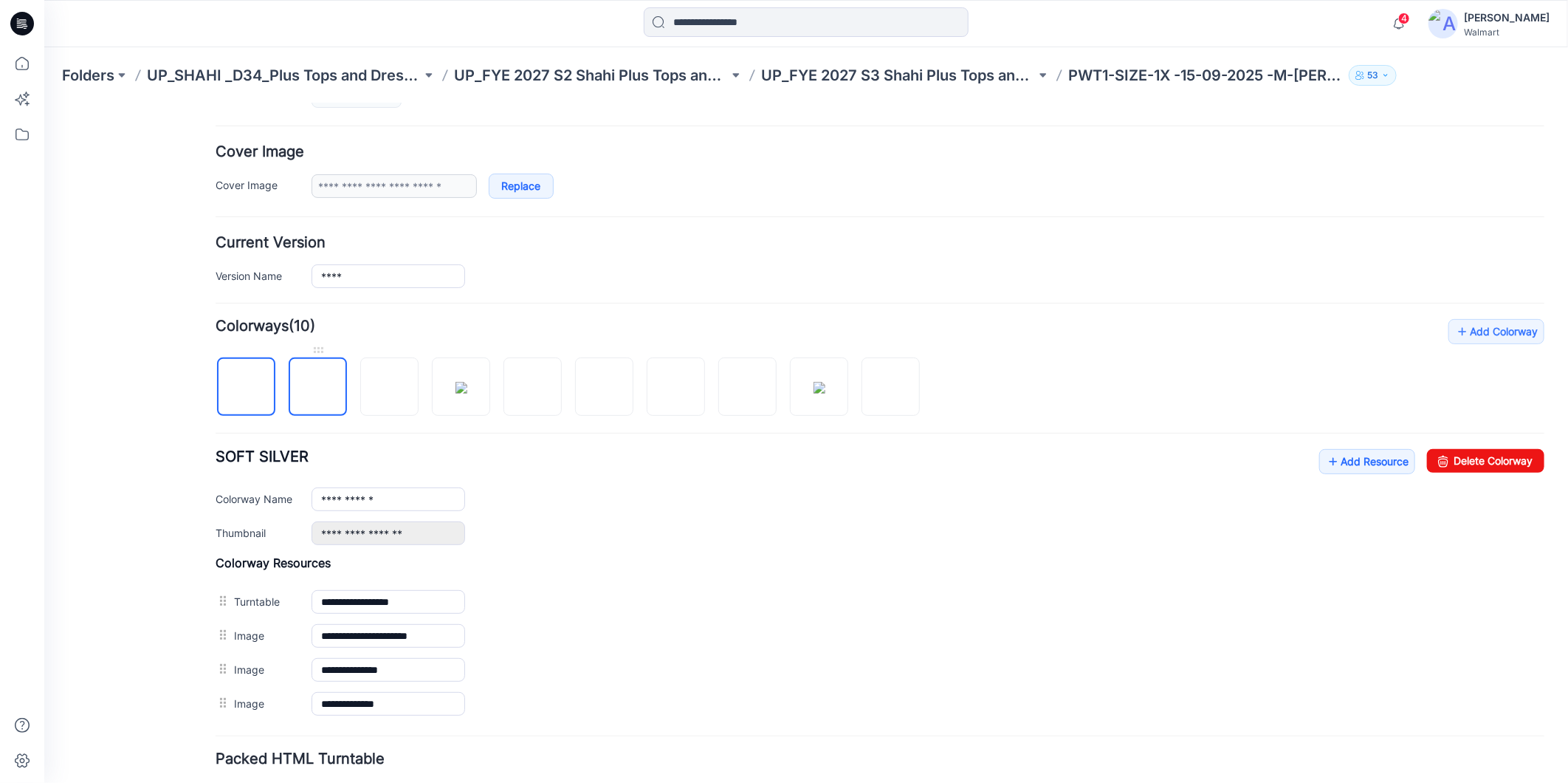
click at [317, 387] on img at bounding box center [317, 387] width 0 height 0
click at [389, 387] on img at bounding box center [389, 387] width 0 height 0
click at [455, 387] on img at bounding box center [461, 388] width 12 height 12
click at [532, 387] on img at bounding box center [532, 387] width 0 height 0
click at [604, 387] on img at bounding box center [604, 387] width 0 height 0
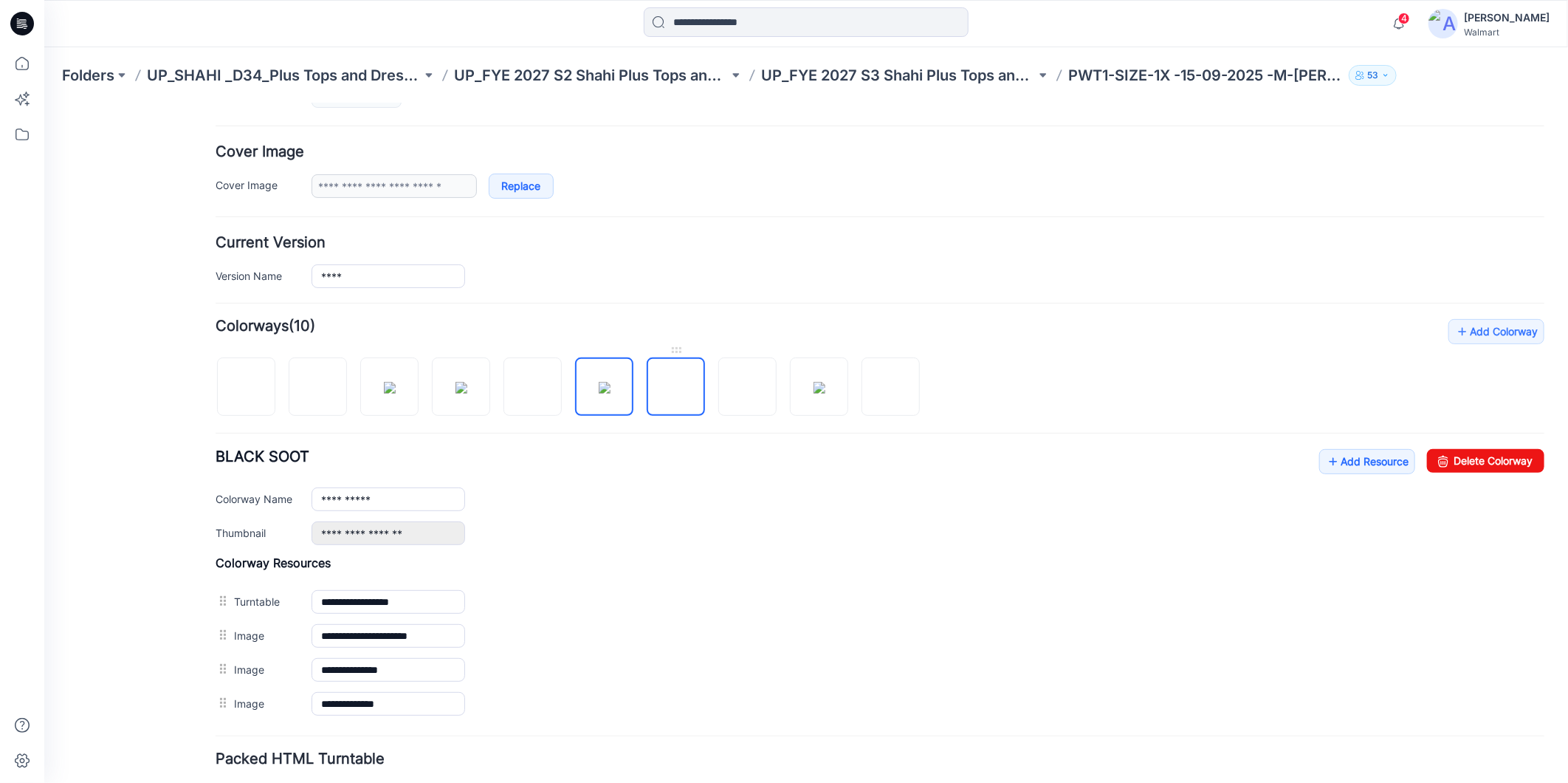
click at [675, 387] on img at bounding box center [675, 387] width 0 height 0
click at [747, 387] on img at bounding box center [747, 387] width 0 height 0
click at [825, 391] on img at bounding box center [819, 388] width 12 height 12
drag, startPoint x: 889, startPoint y: 391, endPoint x: 629, endPoint y: 509, distance: 285.5
click at [890, 387] on img at bounding box center [890, 387] width 0 height 0
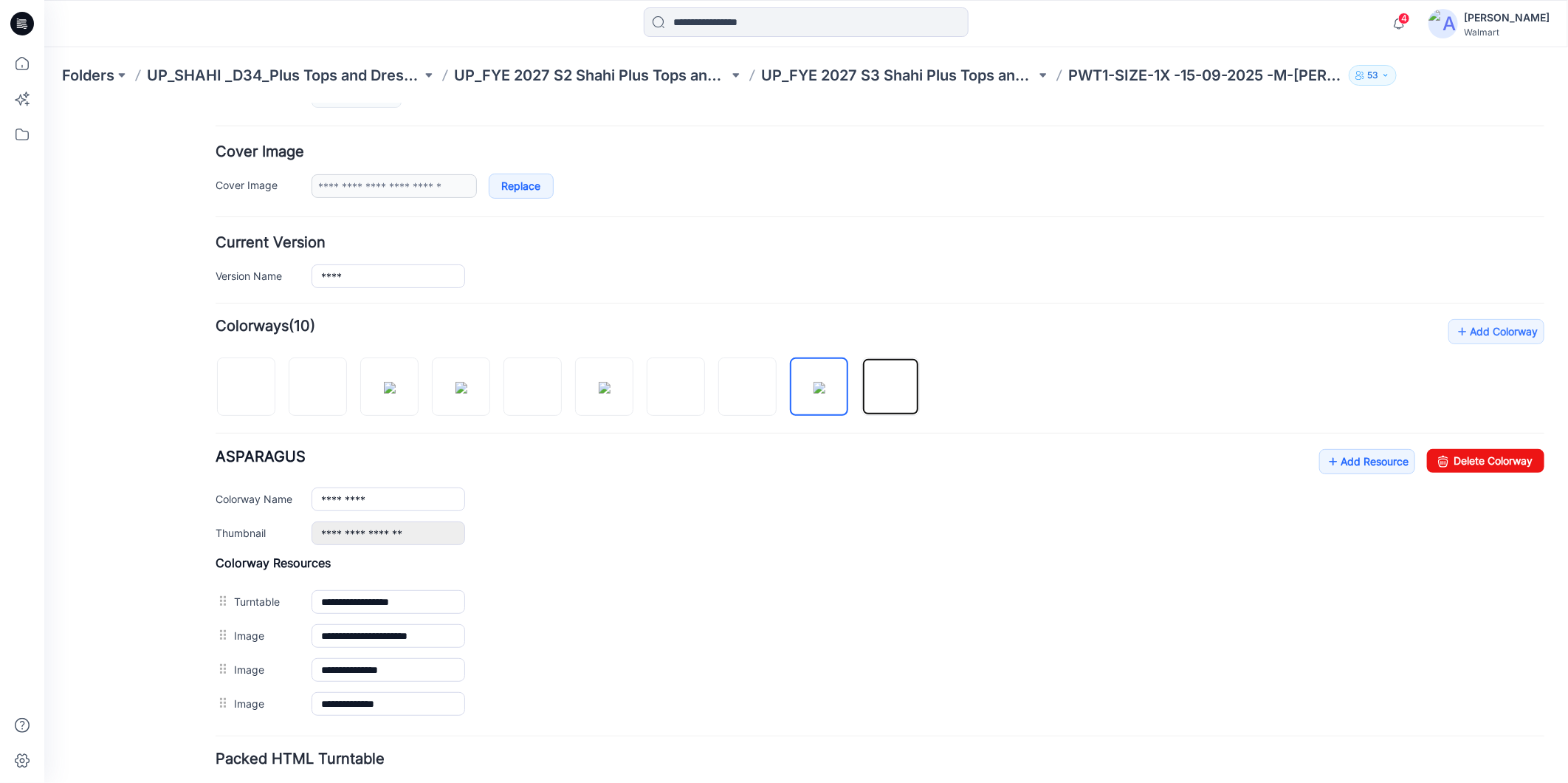
type input "*********"
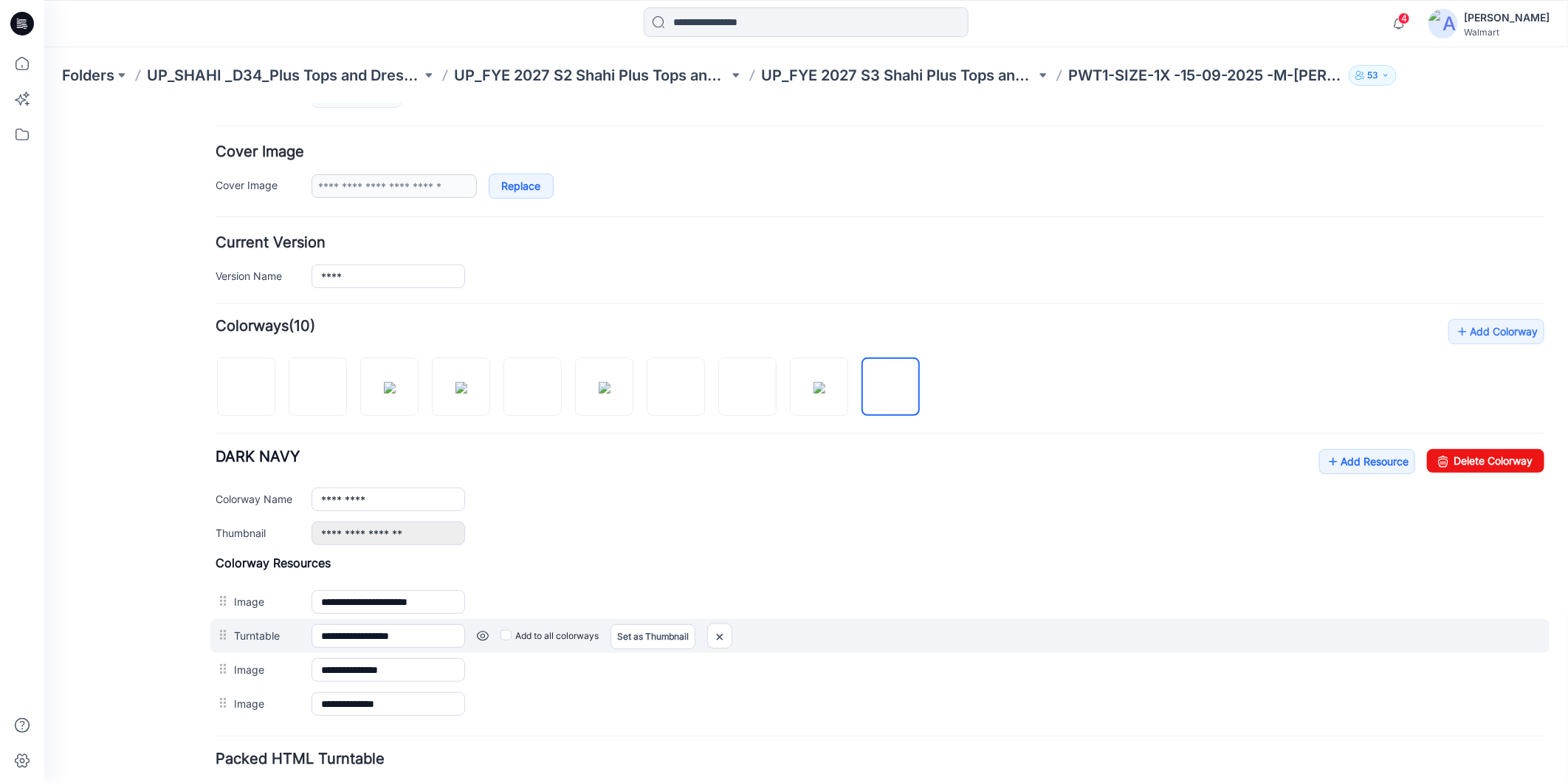
click at [218, 639] on div at bounding box center [224, 635] width 18 height 23
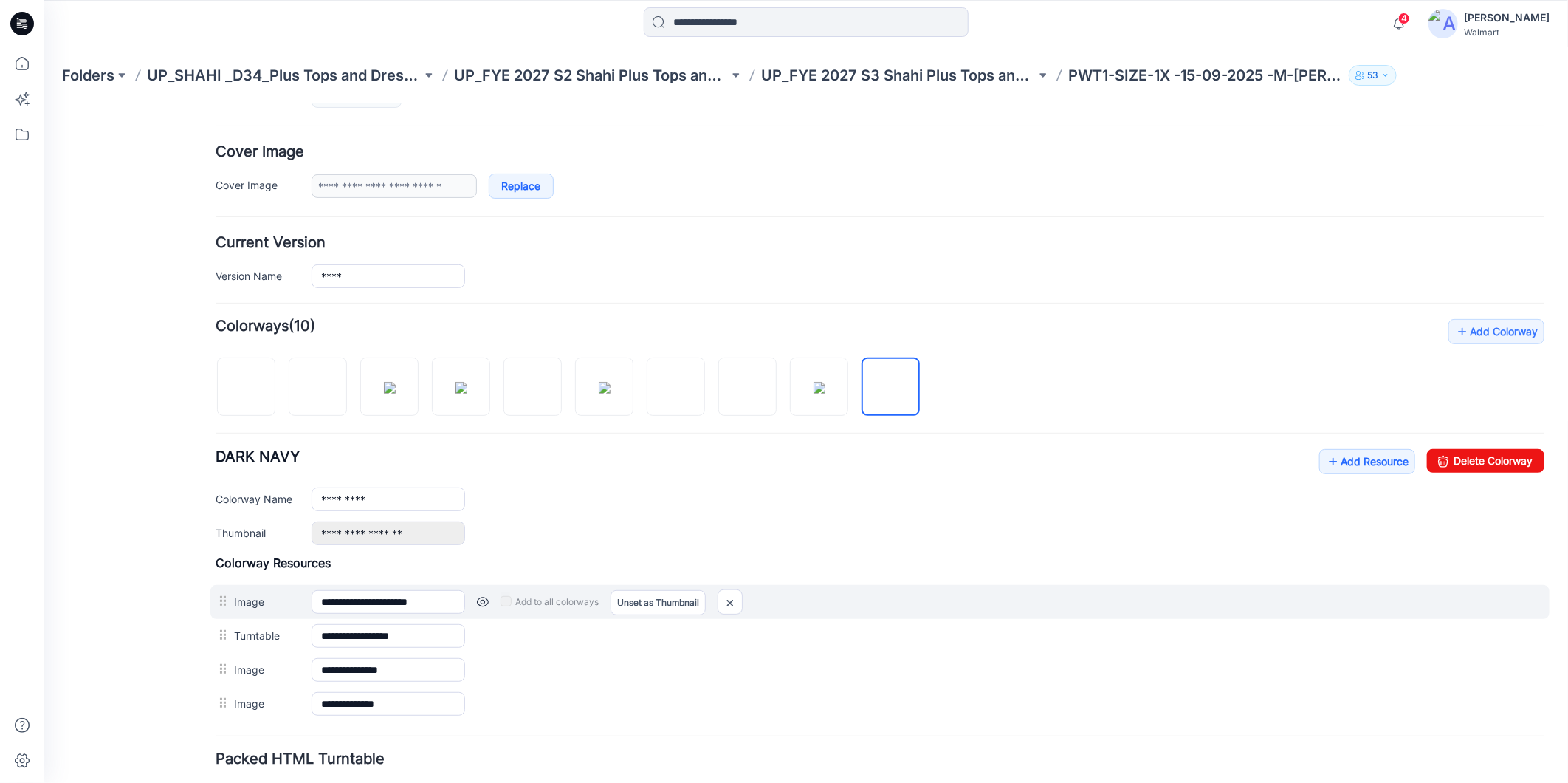
drag, startPoint x: 218, startPoint y: 639, endPoint x: 217, endPoint y: 601, distance: 38.0
click at [217, 601] on div "**********" at bounding box center [879, 637] width 1329 height 166
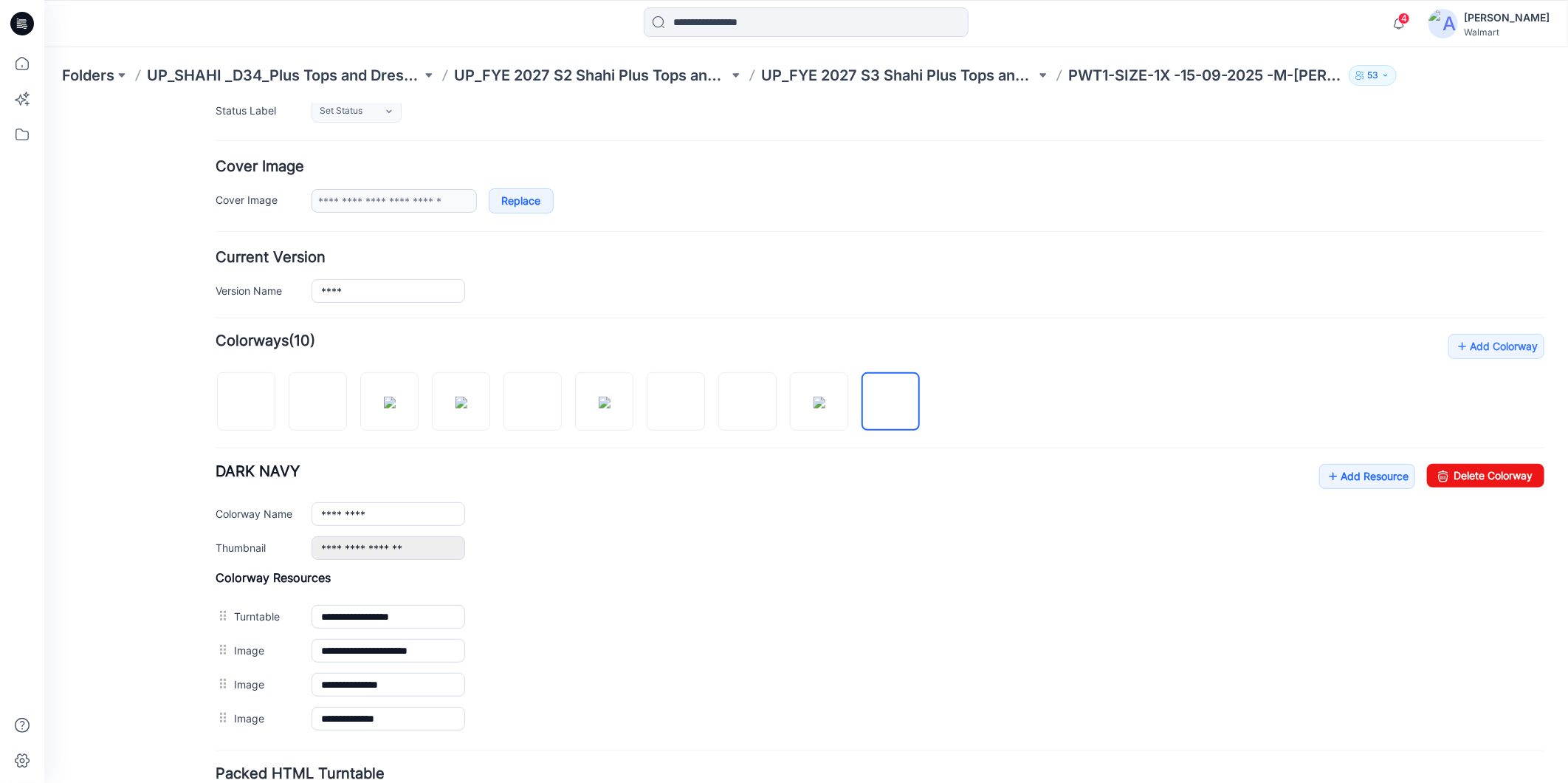
scroll to position [109, 0]
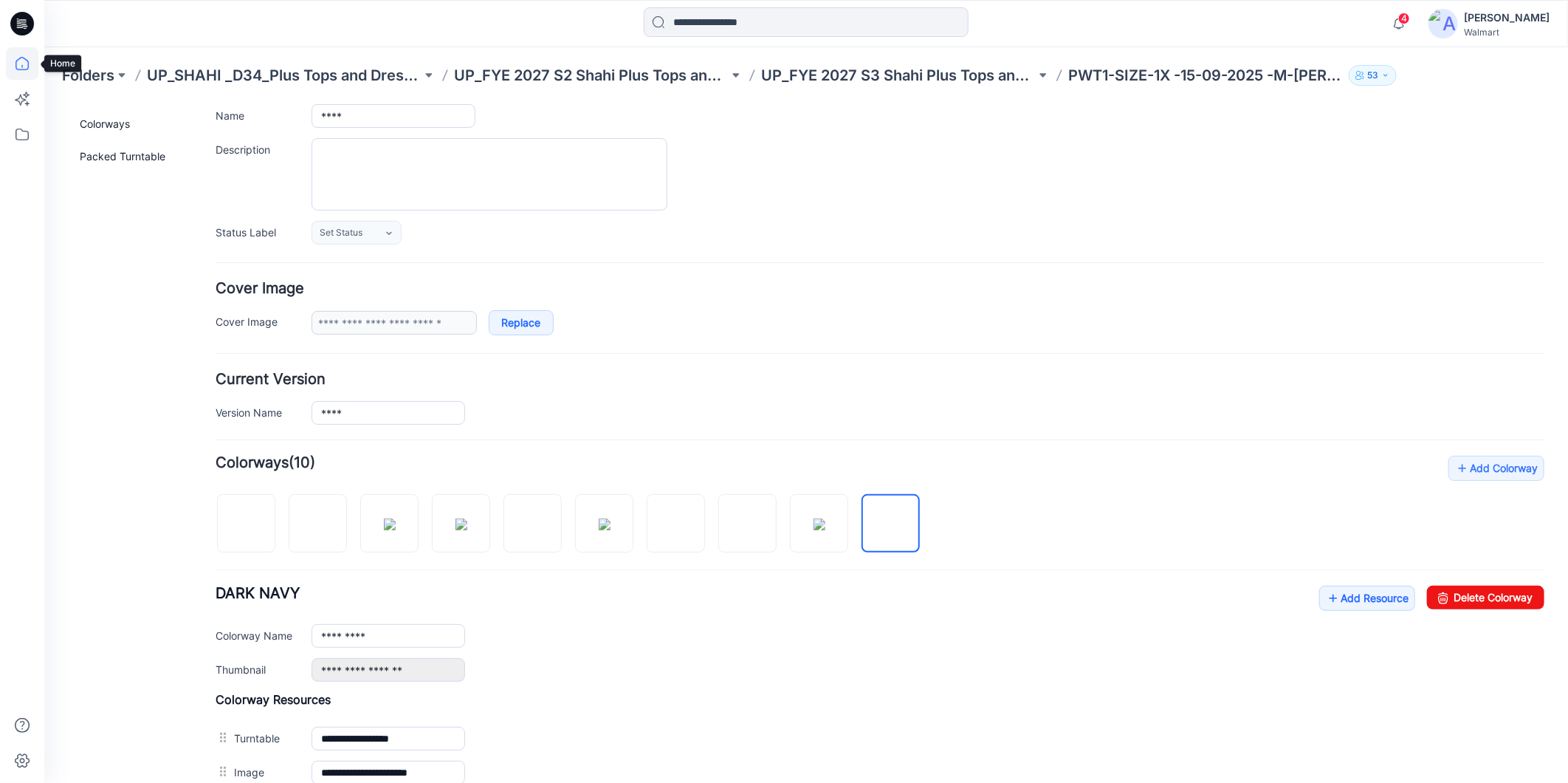
click at [17, 62] on icon at bounding box center [22, 63] width 32 height 32
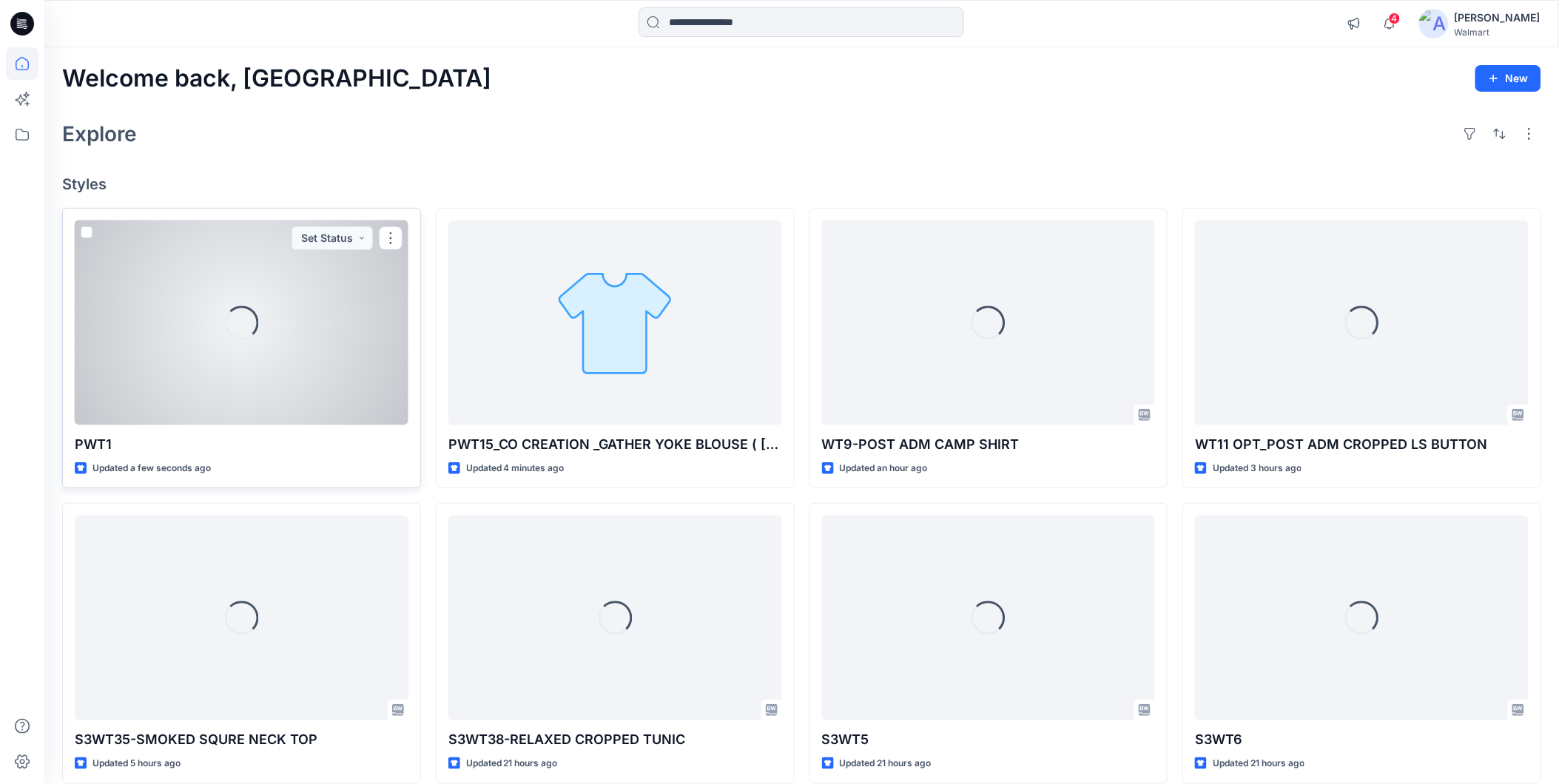
click at [203, 372] on div "Loading..." at bounding box center [241, 323] width 334 height 205
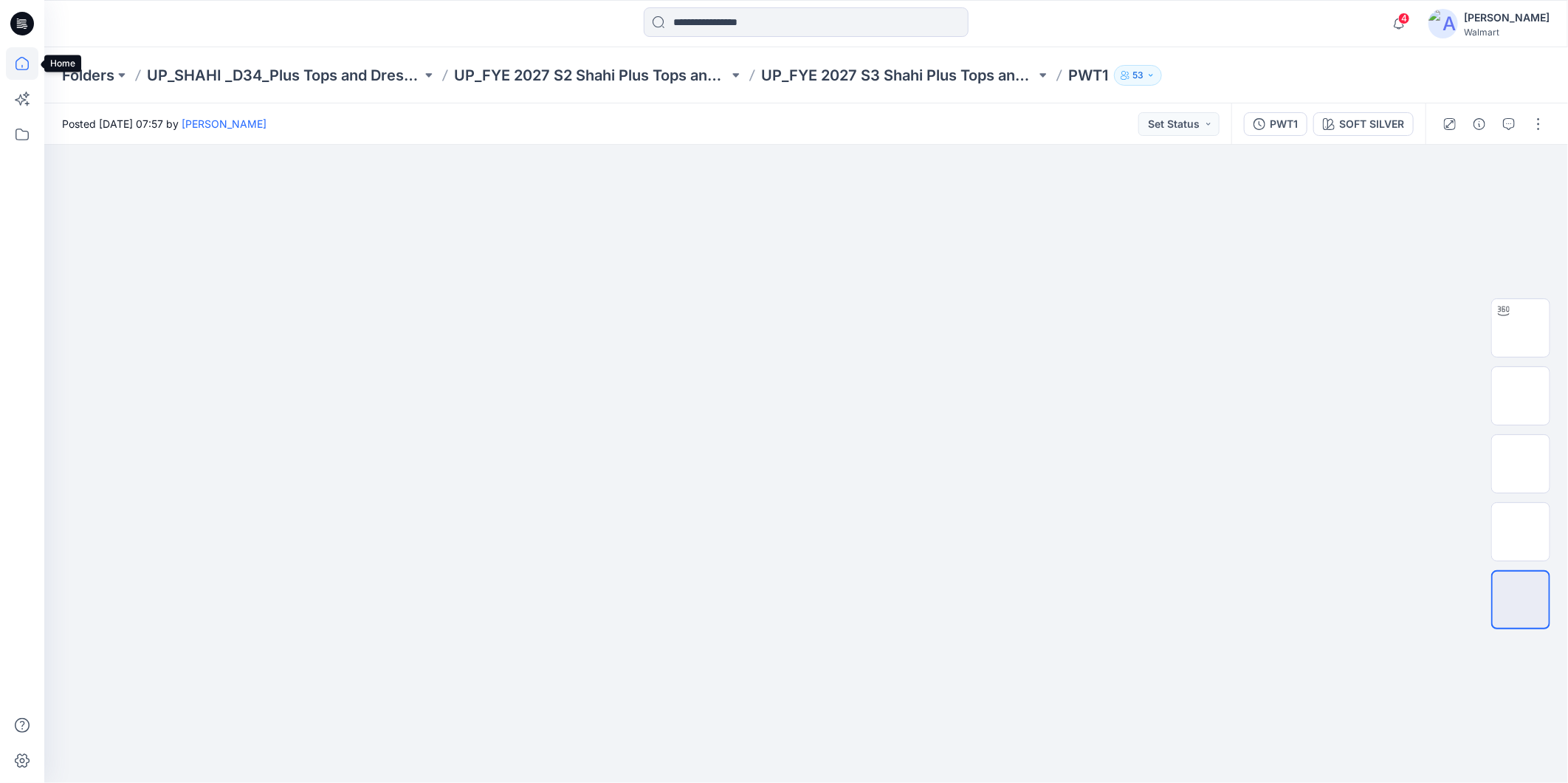
click at [17, 69] on icon at bounding box center [22, 63] width 13 height 13
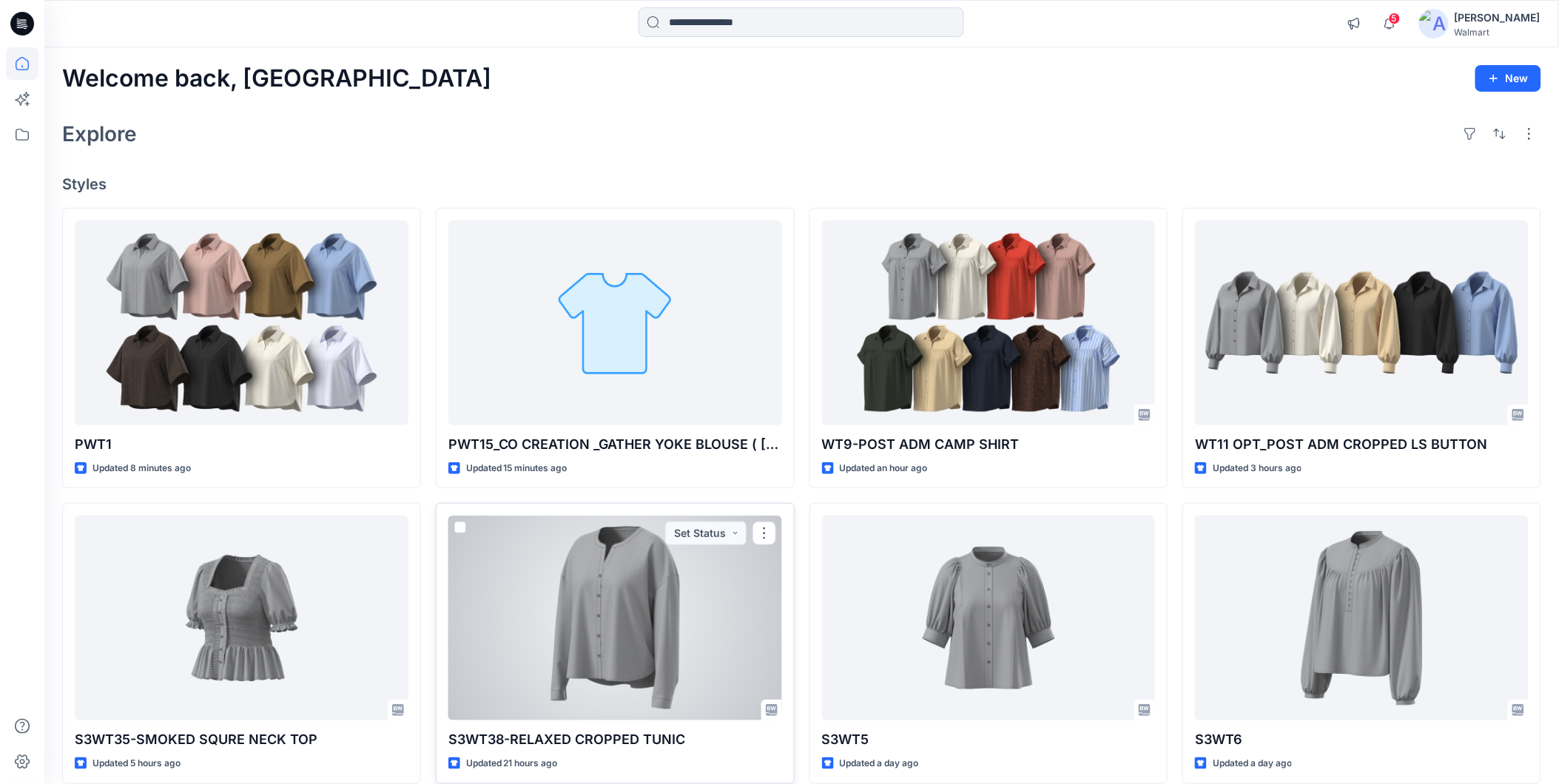
click at [607, 642] on div at bounding box center [615, 618] width 334 height 205
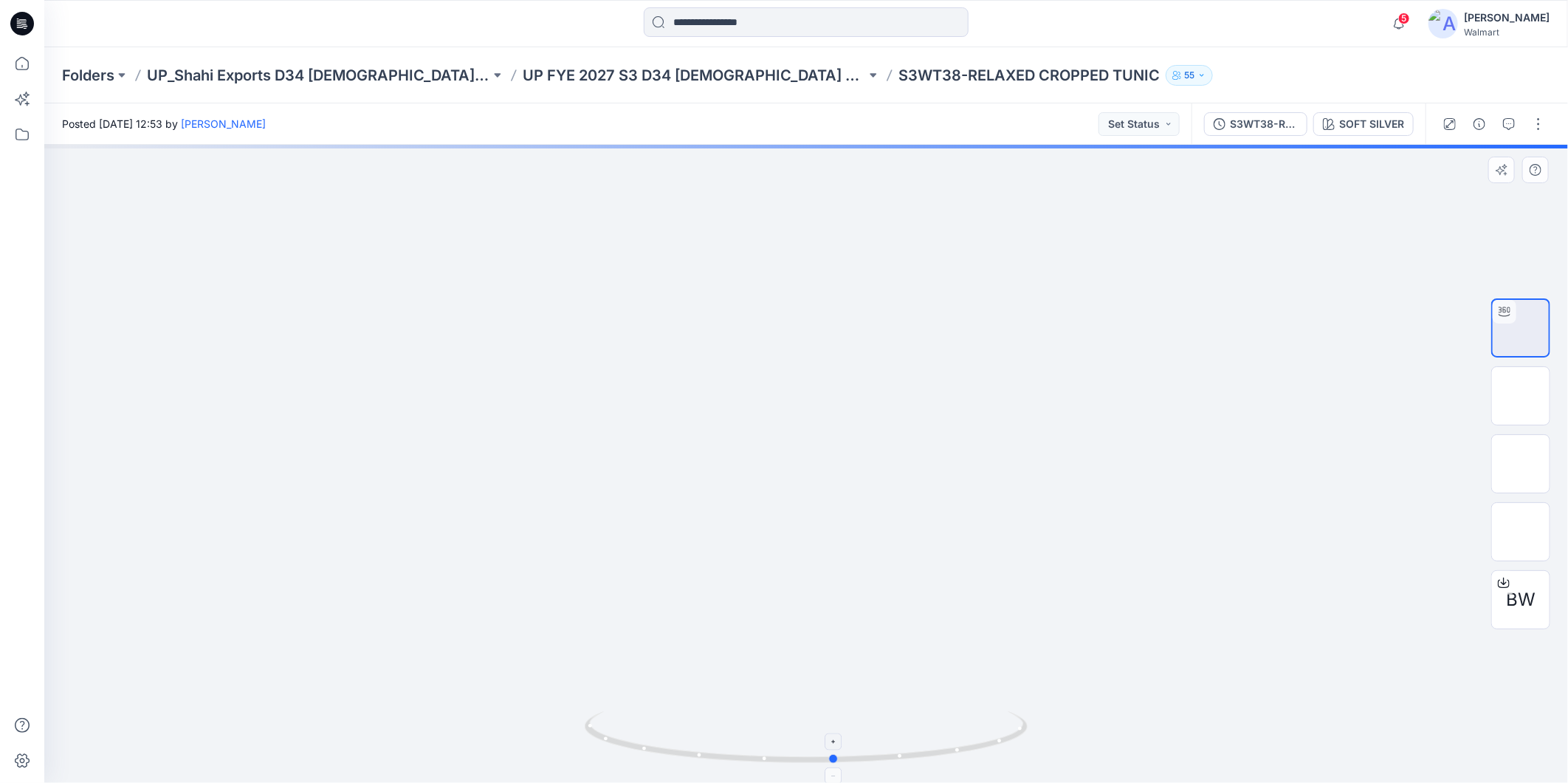
drag, startPoint x: 890, startPoint y: 761, endPoint x: 919, endPoint y: 749, distance: 31.4
click at [919, 749] on icon at bounding box center [808, 739] width 446 height 55
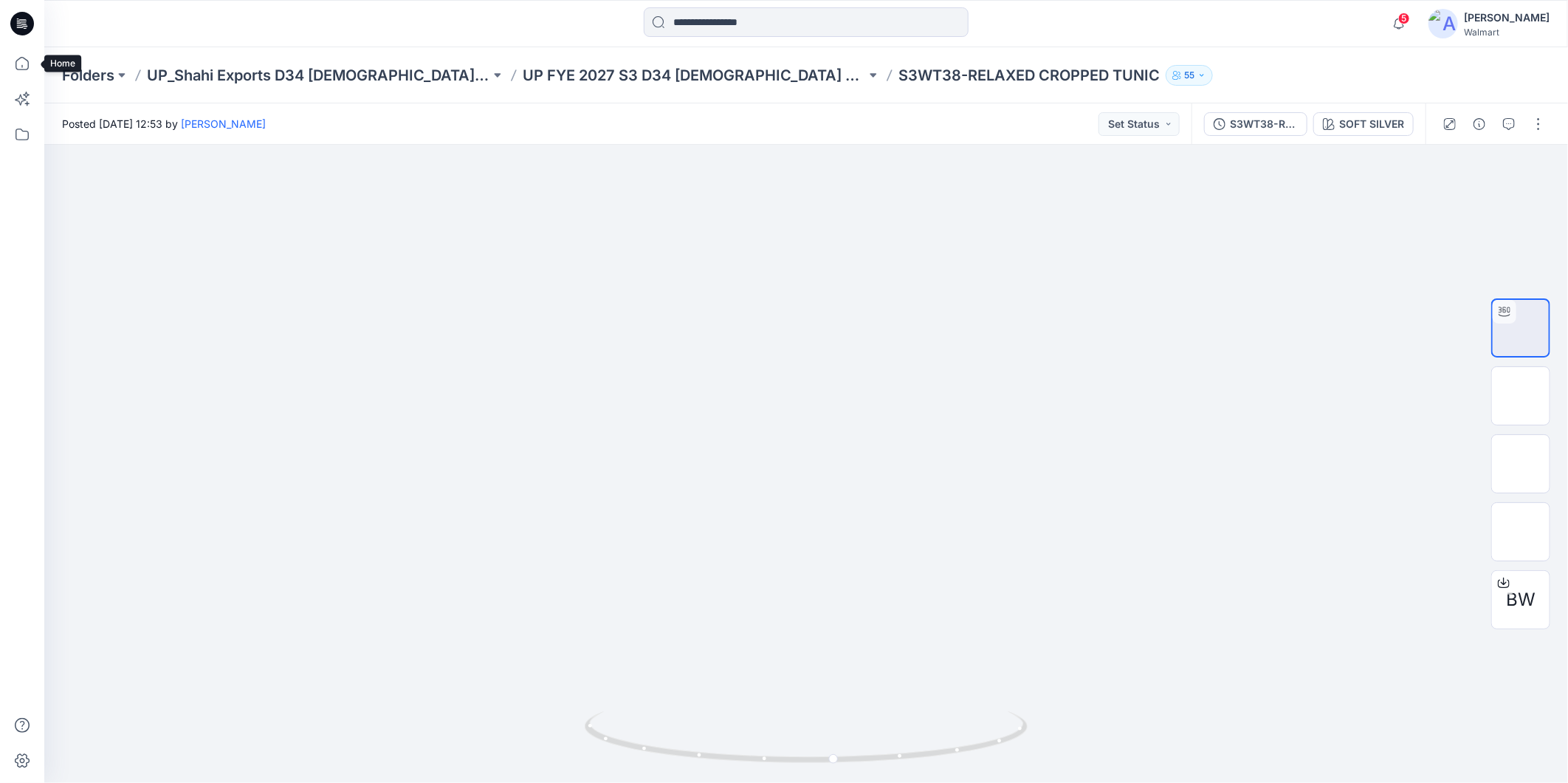
drag, startPoint x: 12, startPoint y: 61, endPoint x: 42, endPoint y: 61, distance: 30.0
click at [12, 61] on icon at bounding box center [22, 63] width 32 height 32
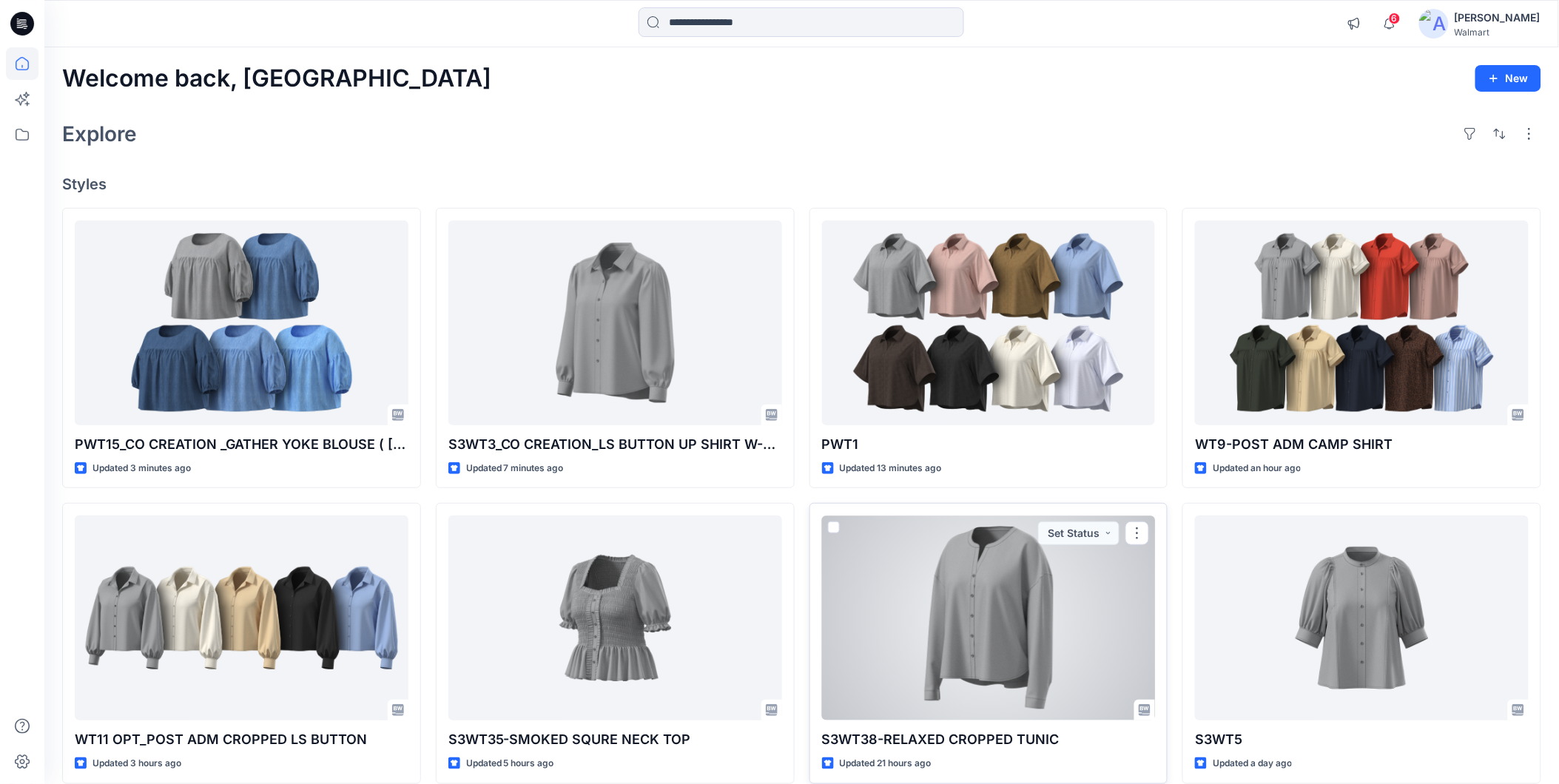
click at [989, 593] on div at bounding box center [988, 618] width 334 height 205
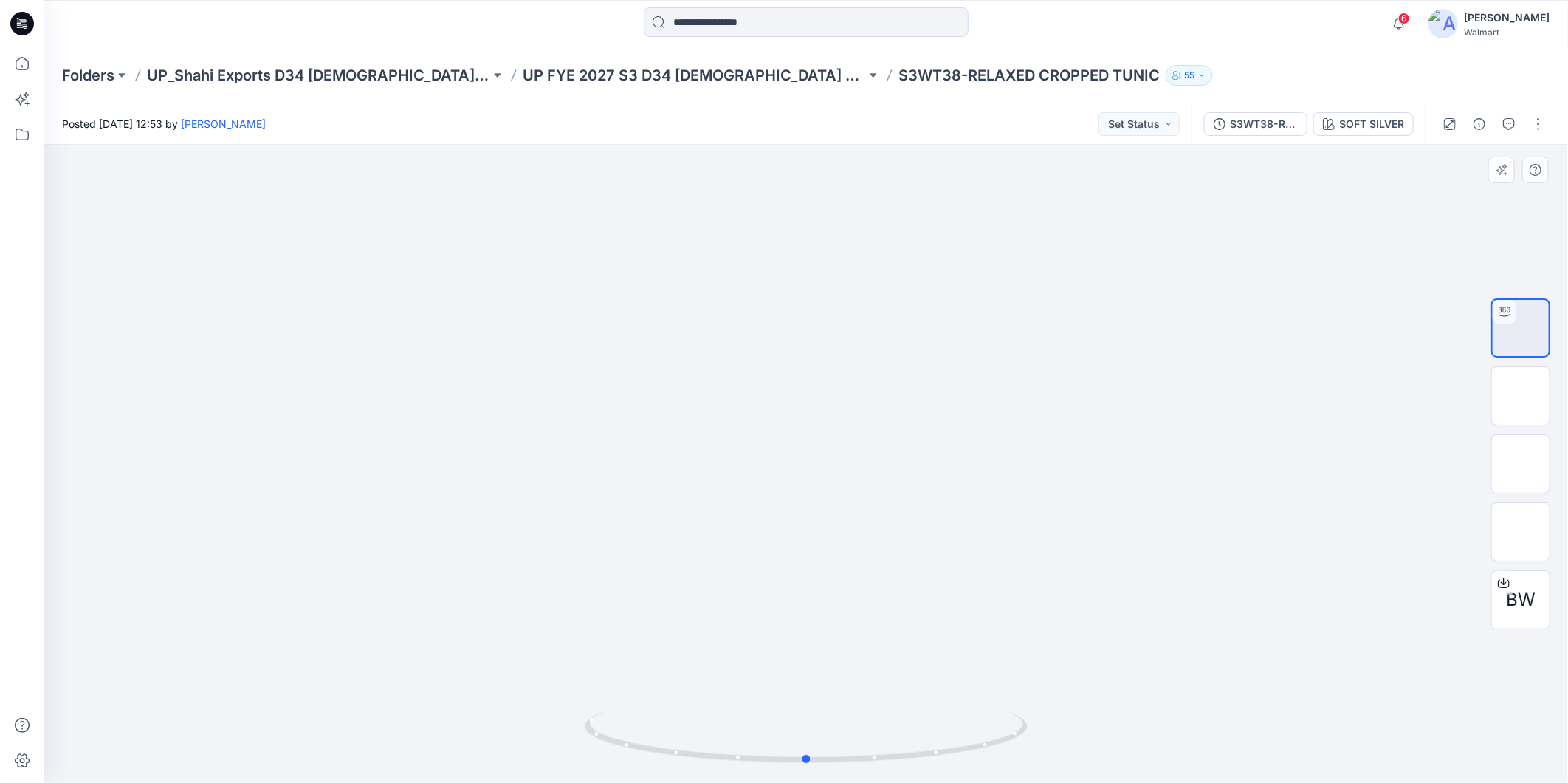
drag, startPoint x: 955, startPoint y: 754, endPoint x: 1075, endPoint y: 616, distance: 182.9
click at [1012, 637] on div at bounding box center [806, 464] width 1524 height 638
drag, startPoint x: 1508, startPoint y: 387, endPoint x: 1498, endPoint y: 395, distance: 12.8
click at [1521, 396] on img at bounding box center [1521, 396] width 0 height 0
click at [1521, 532] on img at bounding box center [1521, 532] width 0 height 0
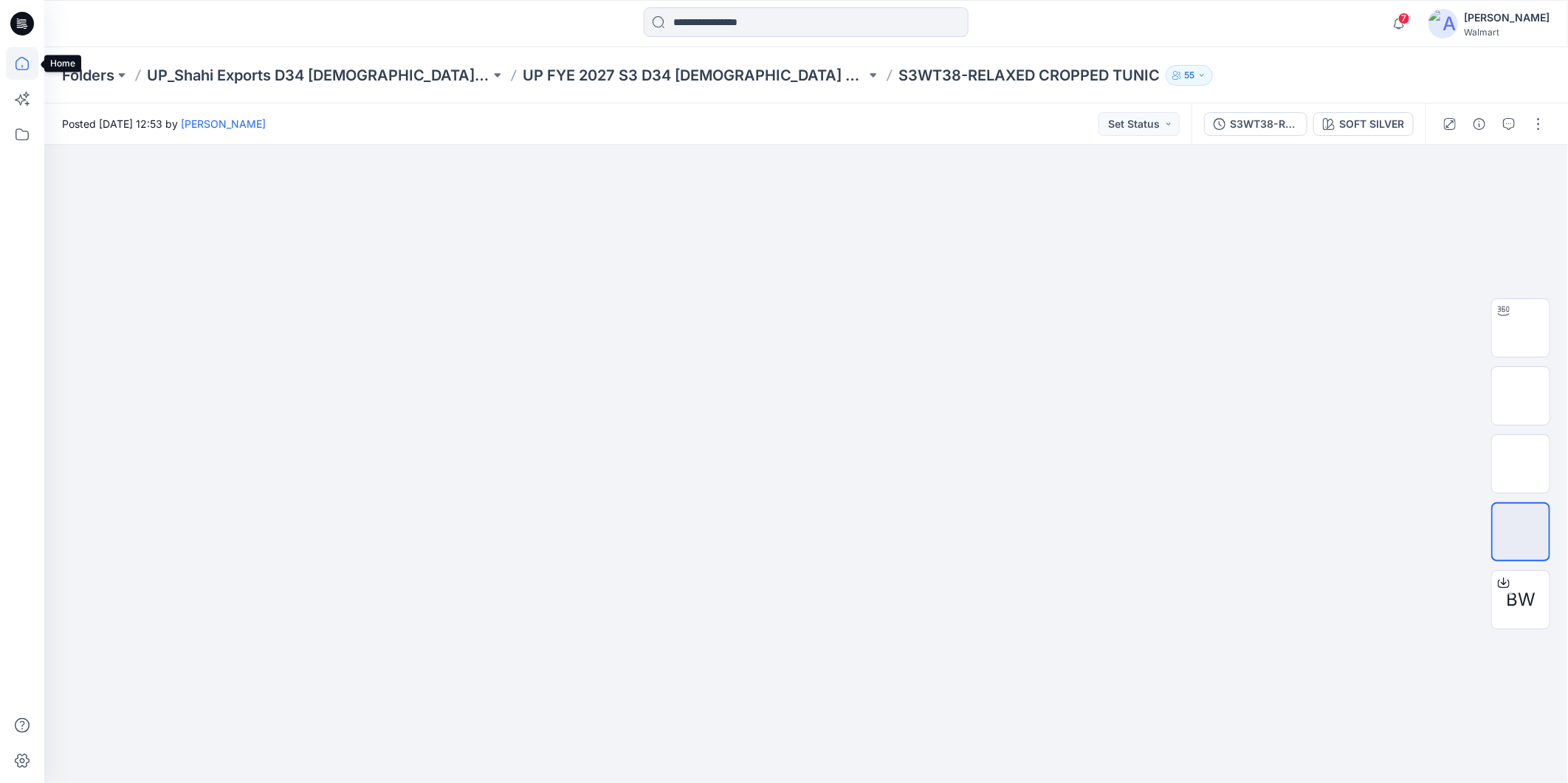
click at [25, 68] on icon at bounding box center [22, 63] width 32 height 32
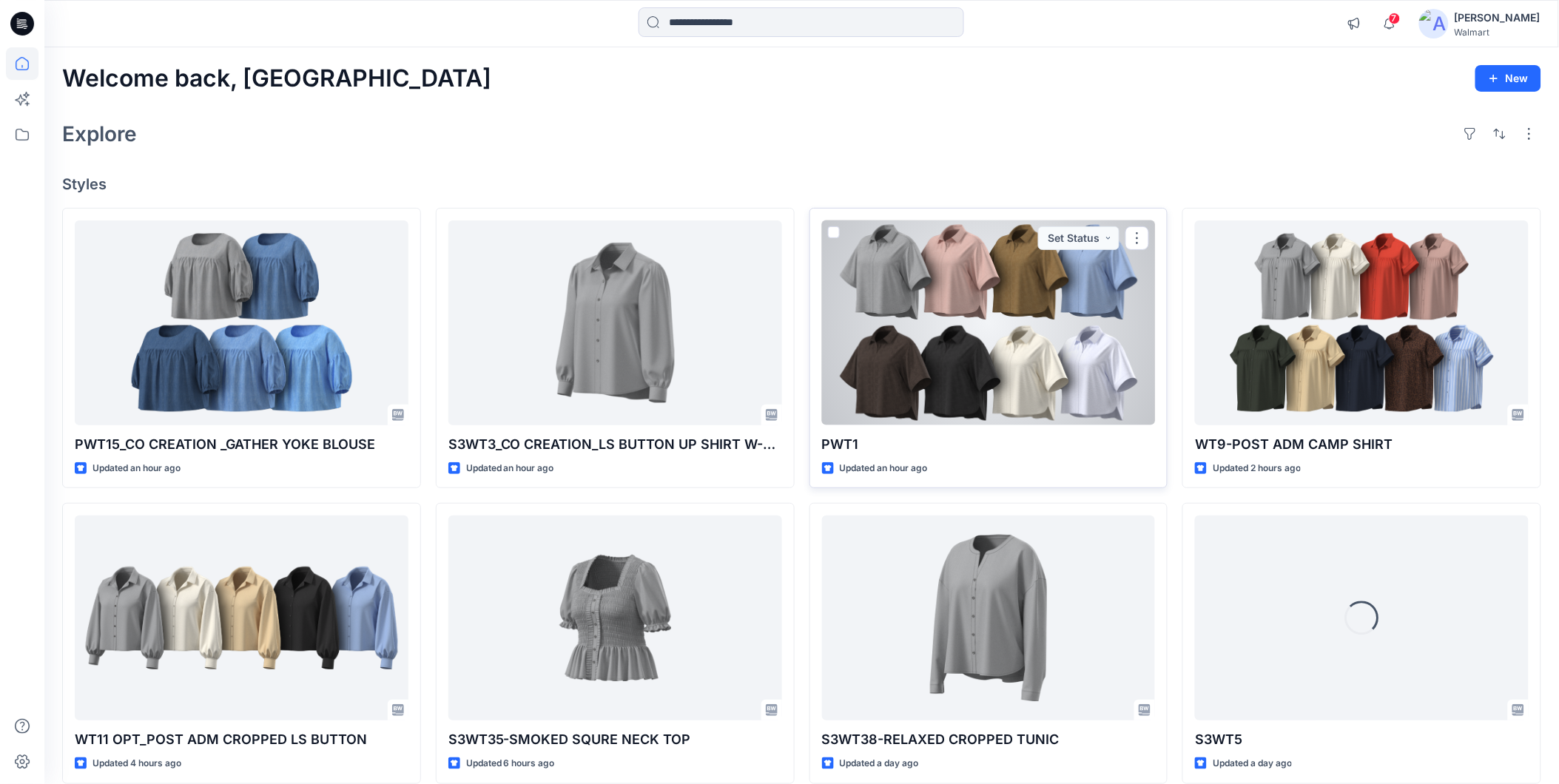
click at [910, 285] on div at bounding box center [988, 323] width 334 height 205
